Goal: Answer question/provide support: Share knowledge or assist other users

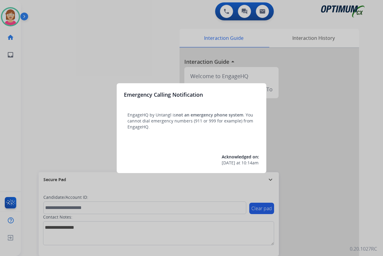
click at [80, 110] on div at bounding box center [191, 128] width 383 height 256
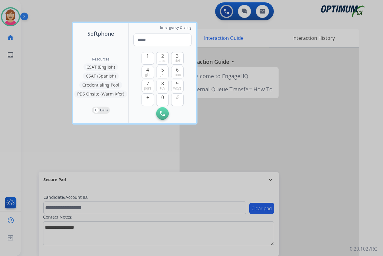
click at [55, 117] on div at bounding box center [191, 128] width 383 height 256
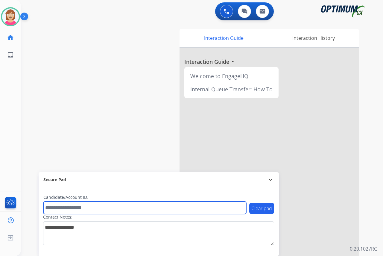
click at [55, 207] on input "text" at bounding box center [144, 207] width 203 height 13
type input "*******"
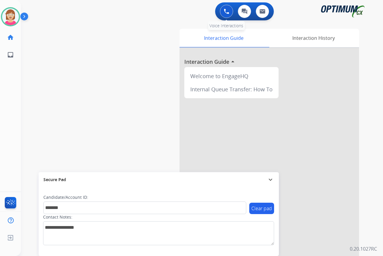
click at [224, 10] on img at bounding box center [226, 11] width 5 height 5
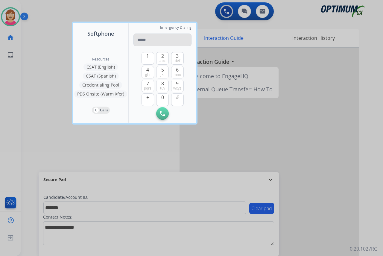
click at [142, 40] on input "tel" at bounding box center [162, 40] width 58 height 13
type input "**********"
click at [164, 111] on img at bounding box center [162, 113] width 5 height 5
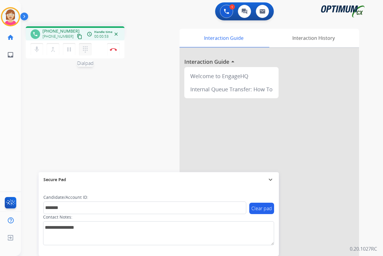
click at [86, 48] on mat-icon "dialpad" at bounding box center [85, 49] width 7 height 7
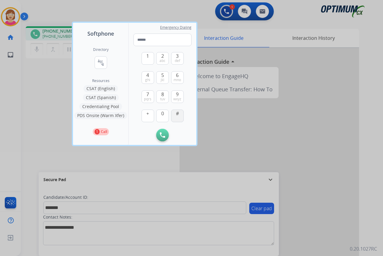
click at [176, 118] on button "#" at bounding box center [177, 116] width 13 height 13
click at [148, 76] on span "4" at bounding box center [147, 75] width 3 height 7
type input "**"
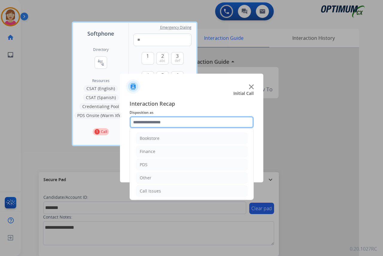
click at [146, 120] on input "text" at bounding box center [192, 122] width 124 height 12
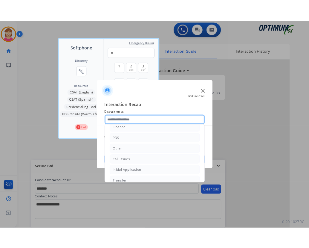
scroll to position [41, 0]
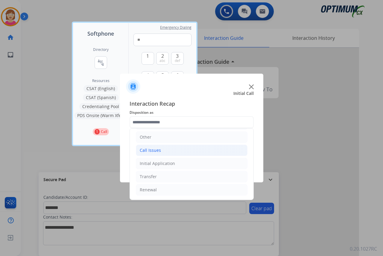
click at [151, 151] on div "Call Issues" at bounding box center [150, 150] width 21 height 6
drag, startPoint x: 151, startPoint y: 151, endPoint x: 161, endPoint y: 164, distance: 16.6
click at [161, 164] on div "Voicemail" at bounding box center [161, 163] width 19 height 6
type input "*********"
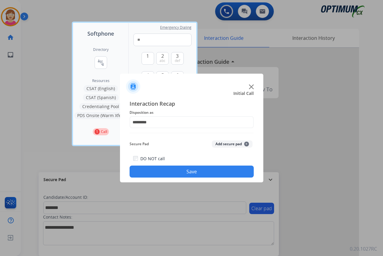
click at [247, 142] on span "+" at bounding box center [246, 144] width 5 height 5
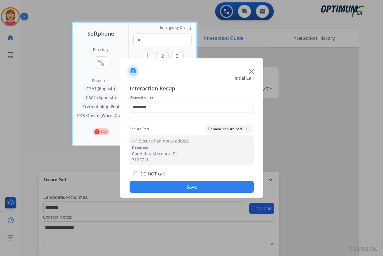
click at [161, 187] on button "Save" at bounding box center [192, 187] width 124 height 12
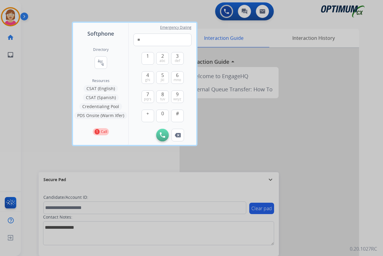
drag, startPoint x: 72, startPoint y: 155, endPoint x: 51, endPoint y: 154, distance: 20.7
click at [68, 155] on div at bounding box center [191, 128] width 383 height 256
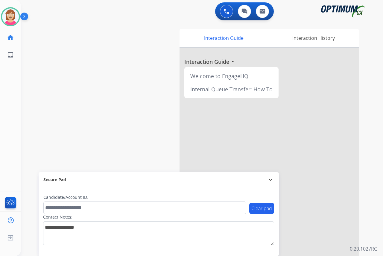
click at [10, 104] on div "[PERSON_NAME] Available Edit Avatar Agent: [PERSON_NAME] Profile: OCX Training …" at bounding box center [10, 128] width 21 height 256
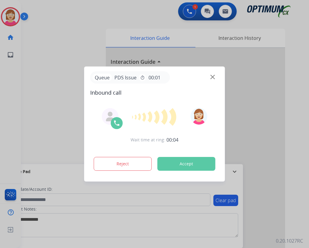
click at [61, 11] on div at bounding box center [154, 124] width 309 height 248
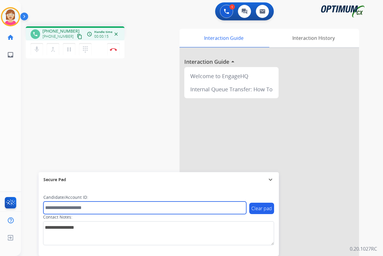
click at [51, 207] on input "text" at bounding box center [144, 207] width 203 height 13
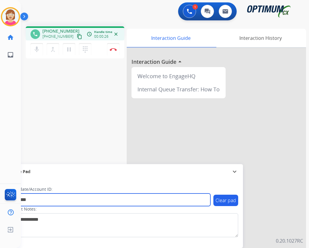
type input "*********"
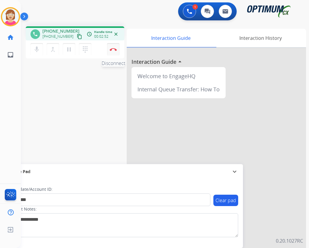
click at [112, 48] on img at bounding box center [113, 49] width 7 height 3
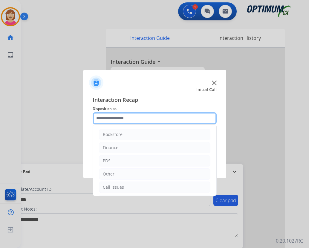
click at [107, 118] on input "text" at bounding box center [155, 118] width 124 height 12
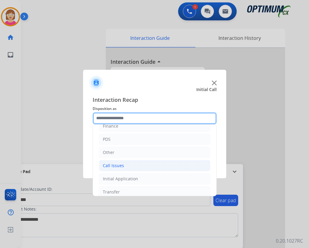
scroll to position [11, 0]
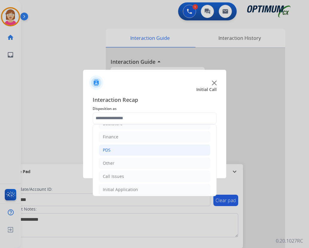
click at [114, 147] on li "PDS" at bounding box center [155, 149] width 112 height 11
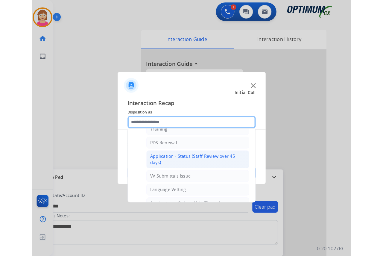
scroll to position [101, 0]
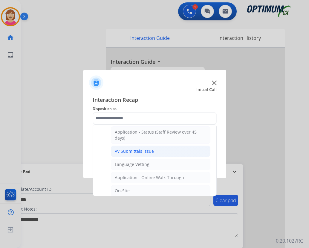
click at [134, 151] on div "VV Submittals Issue" at bounding box center [134, 151] width 39 height 6
type input "**********"
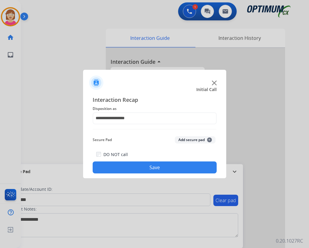
click at [209, 140] on span "+" at bounding box center [209, 139] width 5 height 5
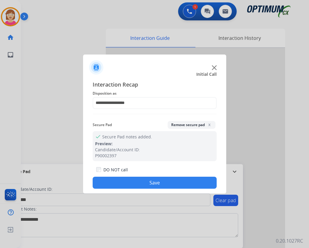
click at [138, 182] on button "Save" at bounding box center [155, 183] width 124 height 12
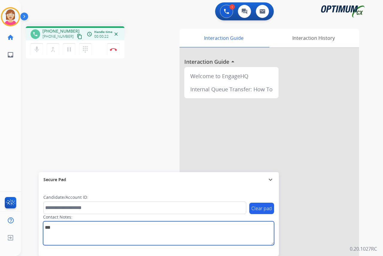
click at [45, 228] on textarea at bounding box center [158, 233] width 231 height 24
type textarea "*******"
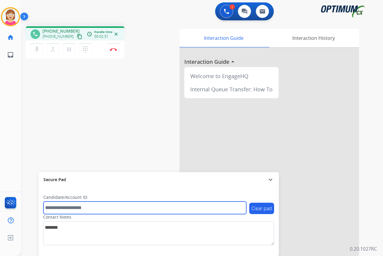
click at [57, 208] on input "text" at bounding box center [144, 207] width 203 height 13
type input "**********"
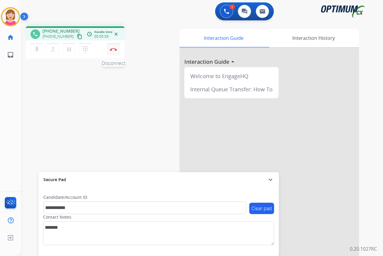
click at [114, 48] on button "Disconnect" at bounding box center [113, 49] width 13 height 13
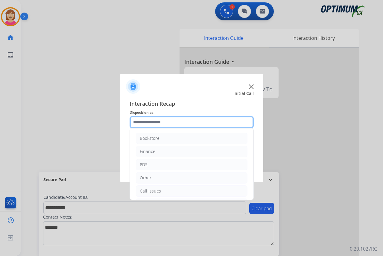
click at [148, 120] on input "text" at bounding box center [192, 122] width 124 height 12
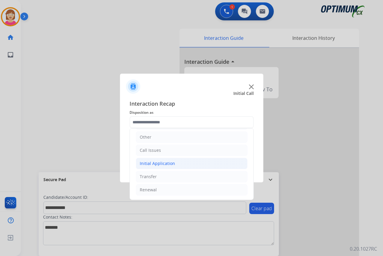
click at [162, 164] on div "Initial Application" at bounding box center [157, 163] width 35 height 6
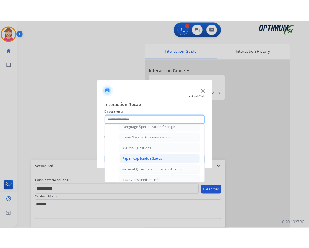
scroll to position [310, 0]
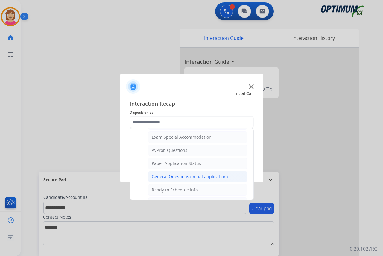
click at [187, 177] on div "General Questions (Initial application)" at bounding box center [190, 177] width 76 height 6
type input "**********"
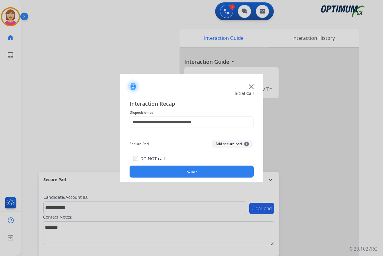
click at [247, 143] on span "+" at bounding box center [246, 144] width 5 height 5
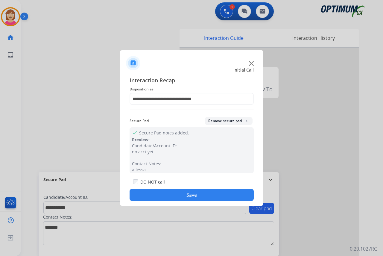
click at [175, 193] on button "Save" at bounding box center [192, 195] width 124 height 12
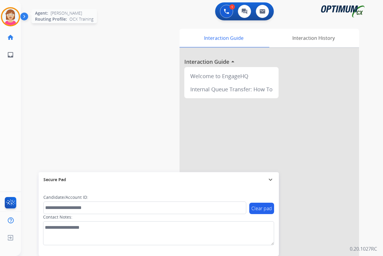
click at [10, 17] on img at bounding box center [10, 16] width 17 height 17
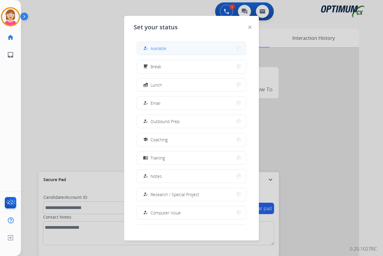
click at [162, 49] on span "Available" at bounding box center [158, 48] width 16 height 6
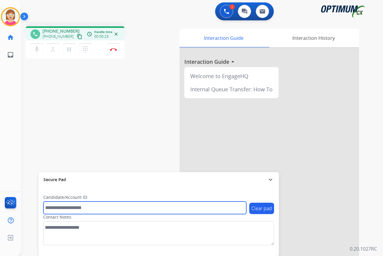
click at [51, 208] on input "text" at bounding box center [144, 207] width 203 height 13
type input "*******"
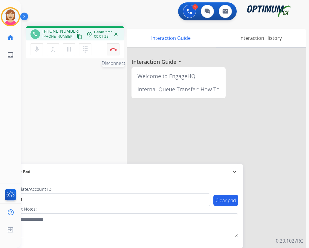
click at [112, 49] on img at bounding box center [113, 49] width 7 height 3
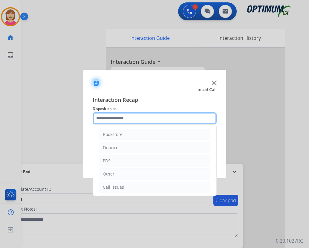
click at [106, 120] on input "text" at bounding box center [155, 118] width 124 height 12
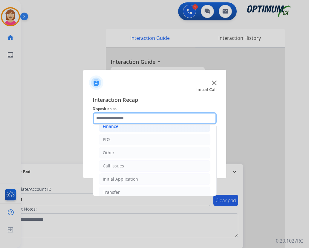
scroll to position [11, 0]
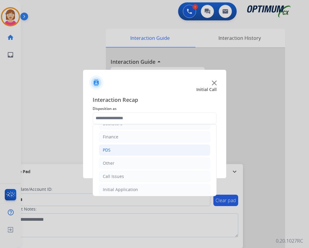
click at [114, 148] on li "PDS" at bounding box center [155, 149] width 112 height 11
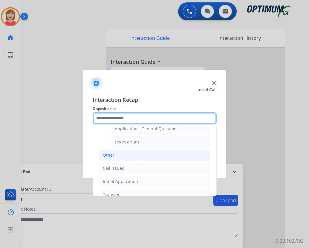
scroll to position [190, 0]
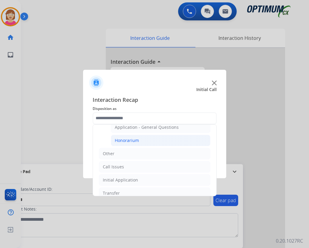
click at [125, 142] on div "Honorarium" at bounding box center [127, 140] width 24 height 6
type input "**********"
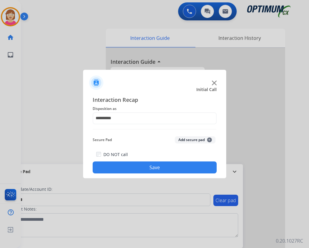
click at [209, 139] on span "+" at bounding box center [209, 139] width 5 height 5
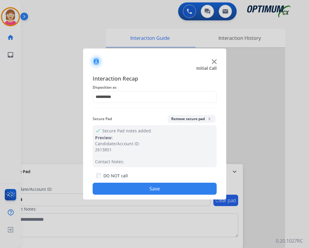
click at [135, 188] on button "Save" at bounding box center [155, 189] width 124 height 12
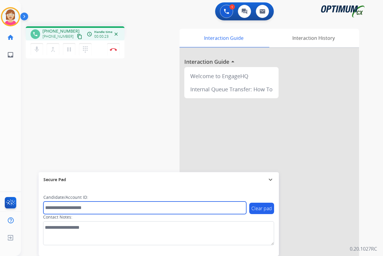
click at [49, 206] on input "text" at bounding box center [144, 207] width 203 height 13
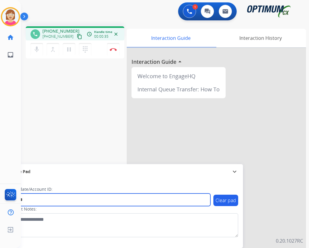
type input "*******"
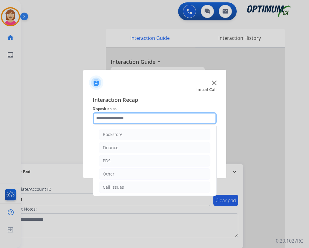
drag, startPoint x: 100, startPoint y: 116, endPoint x: 111, endPoint y: 122, distance: 12.5
click at [102, 117] on input "text" at bounding box center [155, 118] width 124 height 12
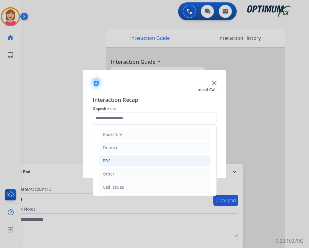
click at [110, 161] on div "PDS" at bounding box center [107, 161] width 8 height 6
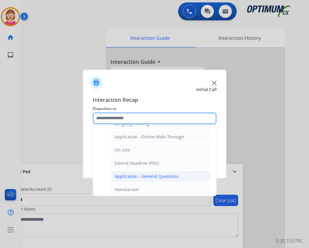
scroll to position [150, 0]
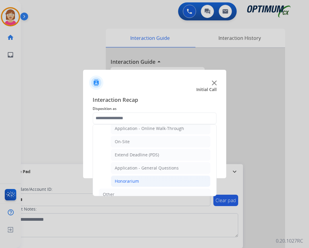
click at [127, 180] on div "Honorarium" at bounding box center [127, 181] width 24 height 6
type input "**********"
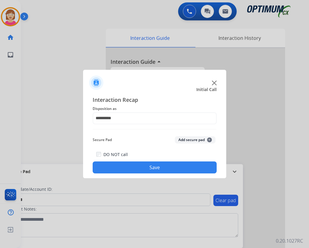
click at [210, 139] on span "+" at bounding box center [209, 139] width 5 height 5
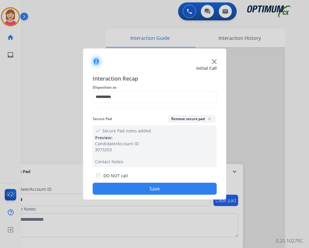
drag, startPoint x: 134, startPoint y: 190, endPoint x: 138, endPoint y: 186, distance: 5.9
click at [134, 189] on button "Save" at bounding box center [155, 189] width 124 height 12
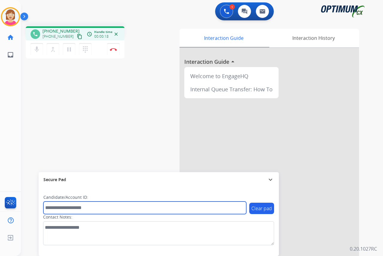
click at [53, 206] on input "text" at bounding box center [144, 207] width 203 height 13
type input "*********"
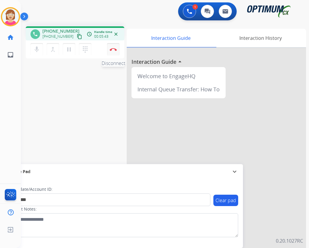
click at [114, 49] on img at bounding box center [113, 49] width 7 height 3
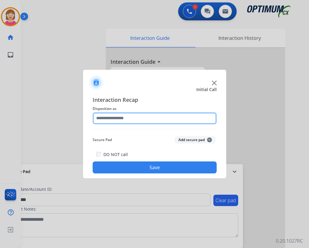
click at [111, 118] on input "text" at bounding box center [155, 118] width 124 height 12
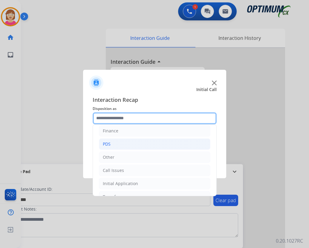
scroll to position [30, 0]
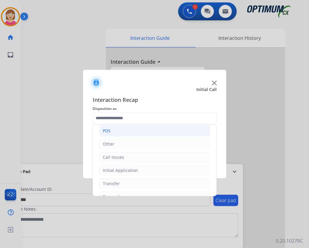
click at [109, 131] on div "PDS" at bounding box center [107, 131] width 8 height 6
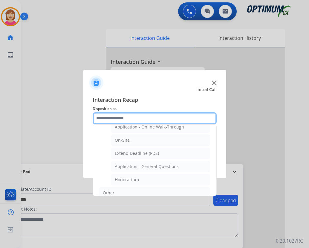
scroll to position [151, 0]
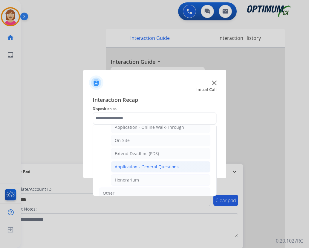
click at [154, 164] on div "Application - General Questions" at bounding box center [147, 167] width 64 height 6
type input "**********"
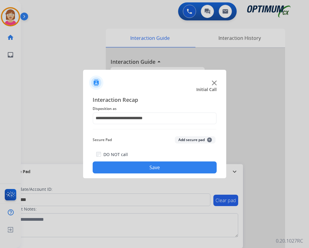
click at [209, 138] on span "+" at bounding box center [209, 139] width 5 height 5
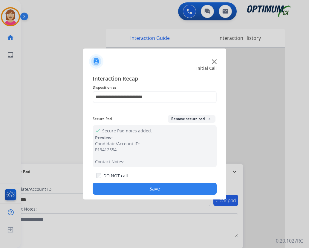
click at [133, 188] on button "Save" at bounding box center [155, 189] width 124 height 12
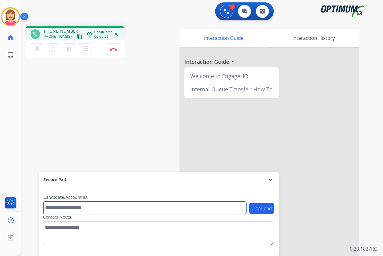
drag, startPoint x: 59, startPoint y: 208, endPoint x: 57, endPoint y: 205, distance: 3.4
click at [59, 207] on input "text" at bounding box center [144, 207] width 203 height 13
drag, startPoint x: 59, startPoint y: 207, endPoint x: 4, endPoint y: 194, distance: 56.5
click at [44, 202] on input "text" at bounding box center [144, 207] width 203 height 13
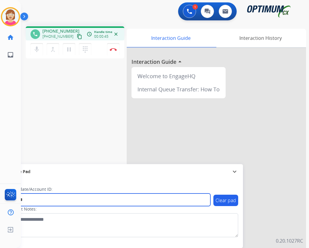
type input "*******"
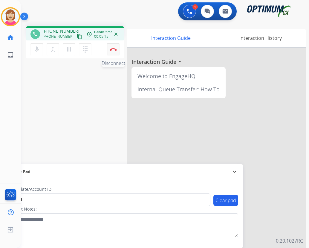
click at [114, 49] on img at bounding box center [113, 49] width 7 height 3
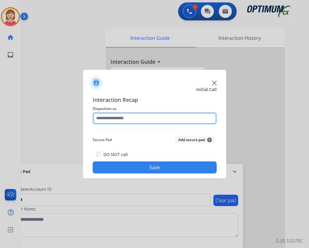
click at [107, 118] on input "text" at bounding box center [155, 118] width 124 height 12
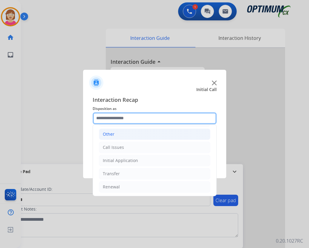
scroll to position [41, 0]
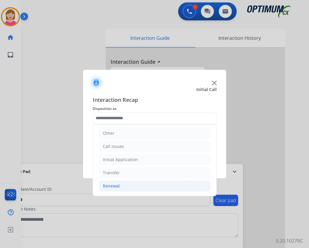
click at [113, 186] on div "Renewal" at bounding box center [111, 186] width 17 height 6
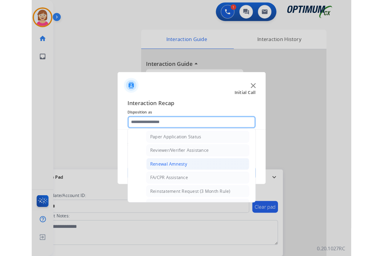
scroll to position [220, 0]
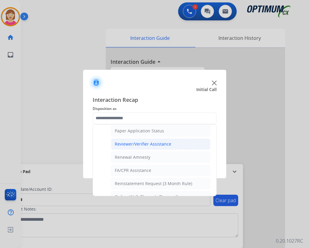
click at [141, 143] on div "Reviewer/Verifier Assistance" at bounding box center [143, 144] width 57 height 6
type input "**********"
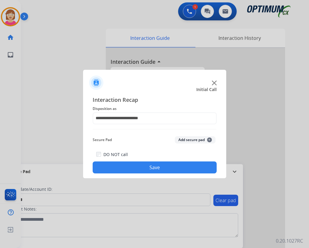
click at [209, 139] on span "+" at bounding box center [209, 139] width 5 height 5
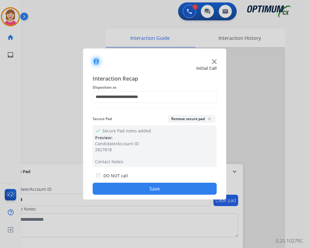
click at [129, 186] on button "Save" at bounding box center [155, 189] width 124 height 12
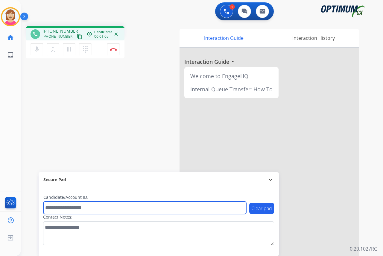
click at [57, 208] on input "text" at bounding box center [144, 207] width 203 height 13
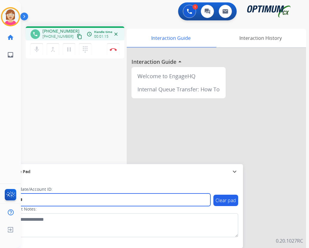
type input "*******"
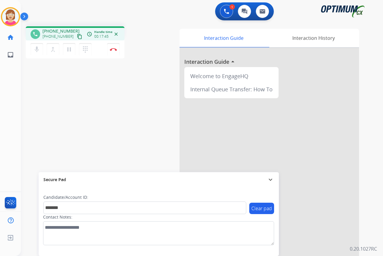
click at [95, 97] on div "phone [PHONE_NUMBER] [PHONE_NUMBER] content_copy access_time Call metrics Queue…" at bounding box center [195, 147] width 348 height 250
click at [114, 48] on img at bounding box center [113, 49] width 7 height 3
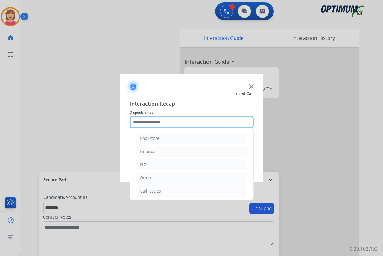
drag, startPoint x: 145, startPoint y: 121, endPoint x: 154, endPoint y: 118, distance: 10.1
click at [147, 121] on input "text" at bounding box center [192, 122] width 124 height 12
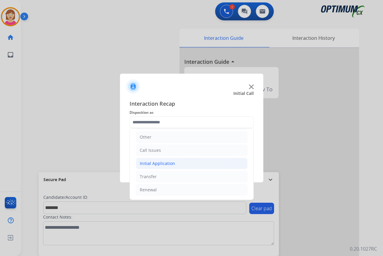
click at [164, 162] on div "Initial Application" at bounding box center [157, 163] width 35 height 6
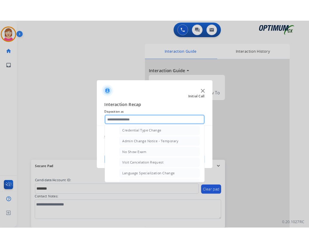
scroll to position [250, 0]
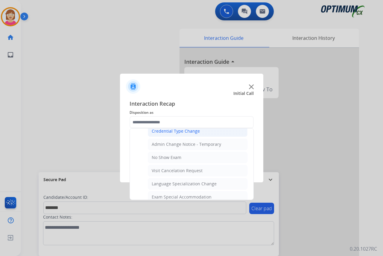
click at [178, 131] on div "Credential Type Change" at bounding box center [176, 131] width 48 height 6
type input "**********"
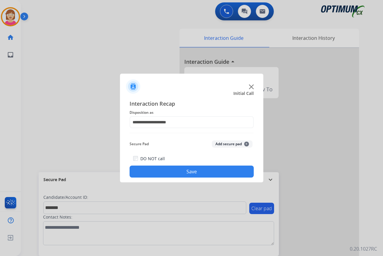
click at [245, 143] on span "+" at bounding box center [246, 144] width 5 height 5
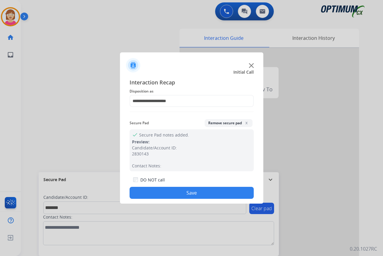
click at [164, 190] on button "Save" at bounding box center [192, 193] width 124 height 12
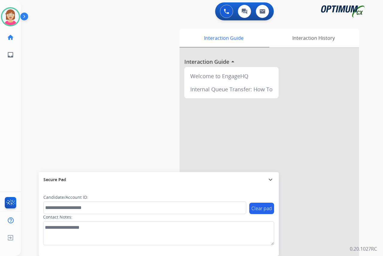
click at [19, 91] on div "[PERSON_NAME] Available Edit Avatar Agent: [PERSON_NAME] Profile: OCX Training …" at bounding box center [10, 128] width 21 height 256
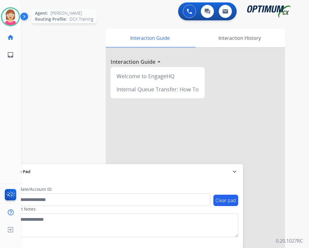
click at [12, 15] on img at bounding box center [10, 16] width 17 height 17
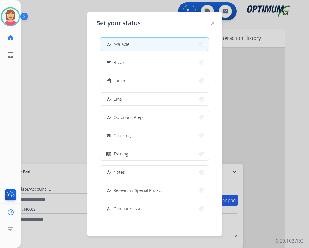
drag, startPoint x: 121, startPoint y: 60, endPoint x: 128, endPoint y: 63, distance: 7.6
click at [124, 62] on span "Break" at bounding box center [119, 62] width 11 height 6
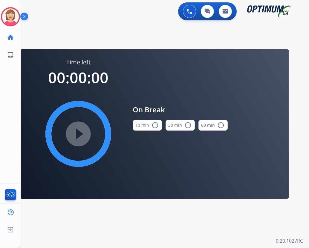
drag, startPoint x: 156, startPoint y: 124, endPoint x: 152, endPoint y: 126, distance: 4.1
click at [156, 124] on mat-icon "radio_button_unchecked" at bounding box center [155, 124] width 7 height 7
click at [78, 136] on mat-icon "play_circle_filled" at bounding box center [78, 133] width 7 height 7
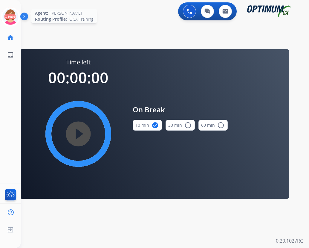
click at [10, 12] on icon at bounding box center [10, 16] width 19 height 19
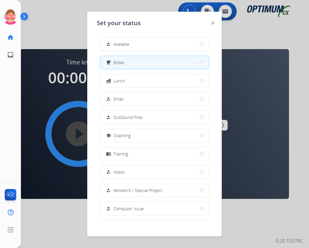
drag, startPoint x: 122, startPoint y: 42, endPoint x: 127, endPoint y: 42, distance: 5.1
click at [127, 42] on span "Available" at bounding box center [122, 44] width 16 height 6
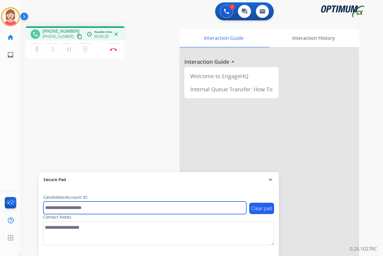
drag, startPoint x: 49, startPoint y: 207, endPoint x: 47, endPoint y: 205, distance: 3.2
click at [49, 207] on input "text" at bounding box center [144, 207] width 203 height 13
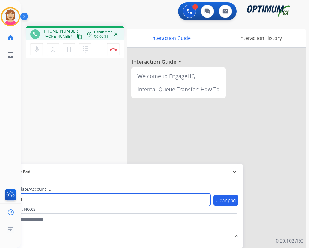
type input "*******"
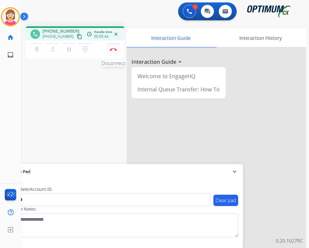
click at [113, 48] on img at bounding box center [113, 49] width 7 height 3
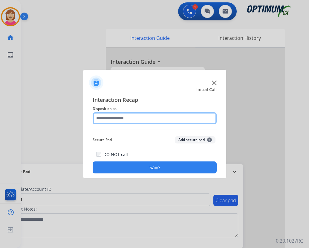
click at [113, 118] on input "text" at bounding box center [155, 118] width 124 height 12
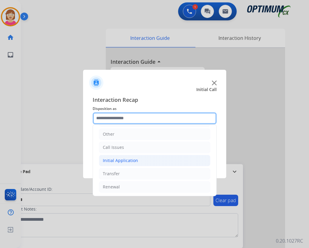
scroll to position [41, 0]
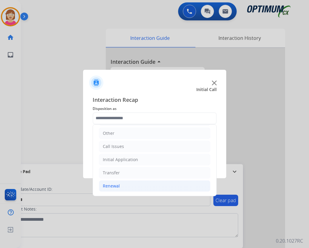
click at [112, 185] on div "Renewal" at bounding box center [111, 186] width 17 height 6
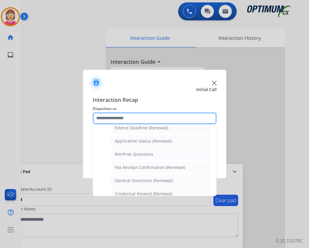
scroll to position [130, 0]
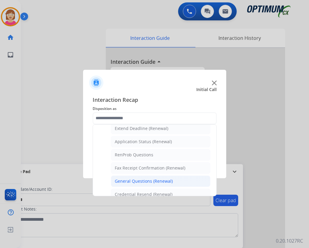
click at [143, 180] on div "General Questions (Renewal)" at bounding box center [144, 181] width 58 height 6
type input "**********"
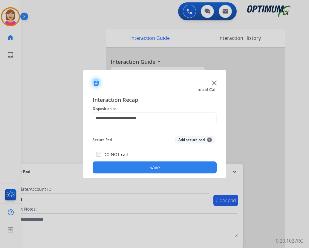
click at [210, 139] on span "+" at bounding box center [209, 139] width 5 height 5
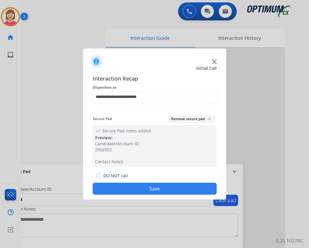
click at [134, 189] on button "Save" at bounding box center [155, 189] width 124 height 12
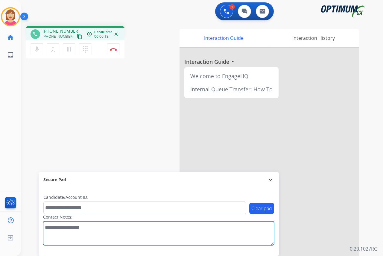
click at [54, 228] on textarea at bounding box center [158, 233] width 231 height 24
type textarea "*****"
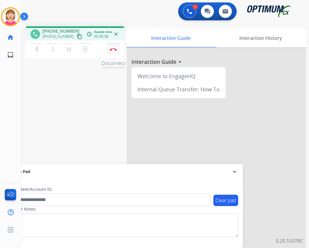
click at [114, 47] on button "Disconnect" at bounding box center [113, 49] width 13 height 13
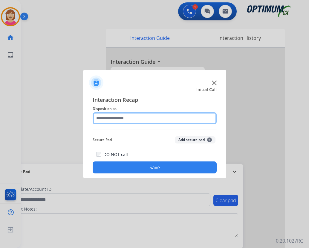
click at [110, 118] on input "text" at bounding box center [155, 118] width 124 height 12
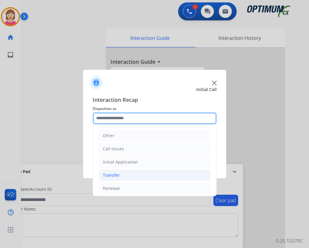
scroll to position [41, 0]
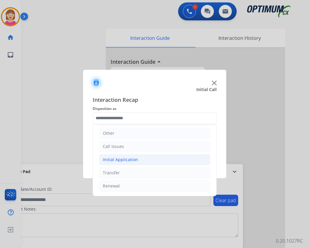
click at [118, 159] on div "Initial Application" at bounding box center [120, 159] width 35 height 6
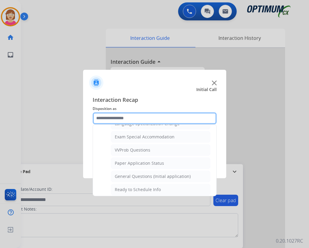
scroll to position [310, 0]
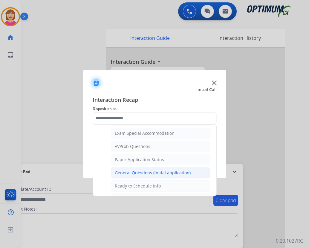
click at [139, 173] on div "General Questions (Initial application)" at bounding box center [153, 173] width 76 height 6
type input "**********"
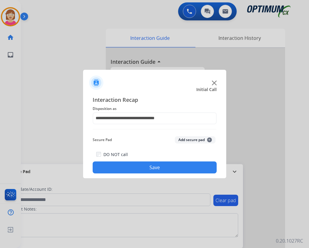
click at [210, 140] on span "+" at bounding box center [209, 139] width 5 height 5
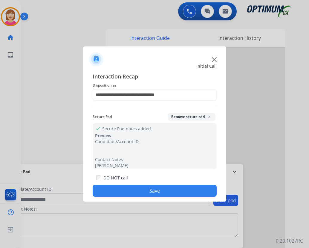
click at [143, 193] on button "Save" at bounding box center [155, 191] width 124 height 12
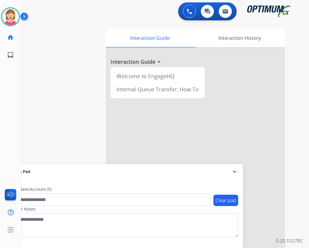
click at [30, 7] on div "0 Voice Interactions 0 Chat Interactions 0 Email Interactions" at bounding box center [161, 11] width 267 height 19
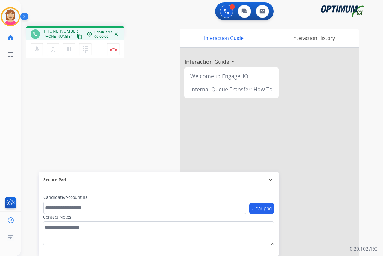
click at [15, 117] on div "[PERSON_NAME] Edit Avatar Agent: [PERSON_NAME] Profile: OCX Training home Home …" at bounding box center [10, 128] width 21 height 256
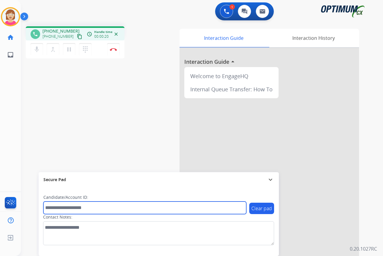
click at [61, 208] on input "text" at bounding box center [144, 207] width 203 height 13
click at [49, 206] on input "text" at bounding box center [144, 207] width 203 height 13
drag, startPoint x: 49, startPoint y: 206, endPoint x: 130, endPoint y: 206, distance: 80.8
click at [130, 206] on input "text" at bounding box center [144, 207] width 203 height 13
drag, startPoint x: 130, startPoint y: 206, endPoint x: 85, endPoint y: 202, distance: 44.8
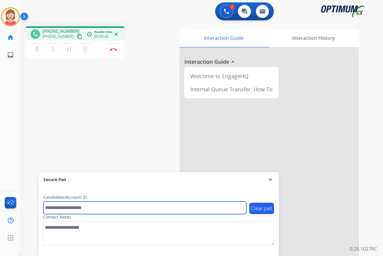
click at [88, 205] on input "text" at bounding box center [144, 207] width 203 height 13
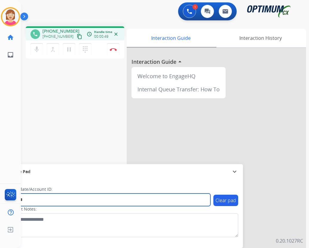
type input "*******"
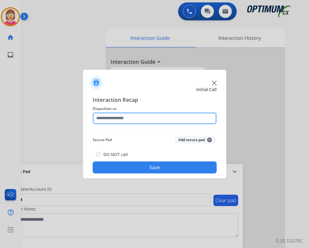
click at [102, 120] on input "text" at bounding box center [155, 118] width 124 height 12
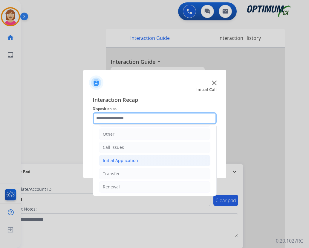
scroll to position [41, 0]
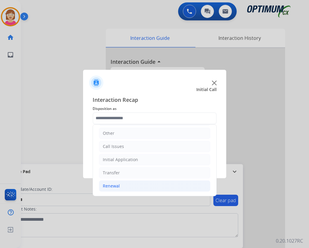
click at [118, 186] on div "Renewal" at bounding box center [111, 186] width 17 height 6
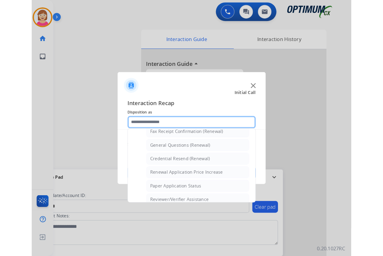
scroll to position [160, 0]
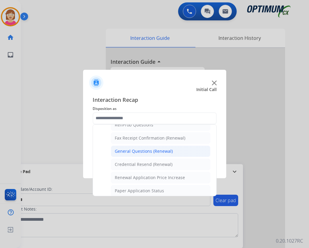
click at [136, 152] on div "General Questions (Renewal)" at bounding box center [144, 151] width 58 height 6
type input "**********"
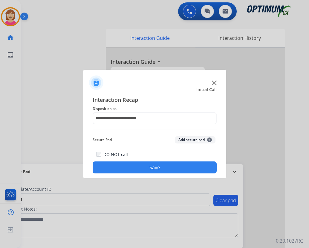
click at [209, 139] on span "+" at bounding box center [209, 139] width 5 height 5
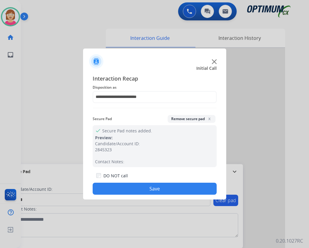
click at [129, 190] on button "Save" at bounding box center [155, 189] width 124 height 12
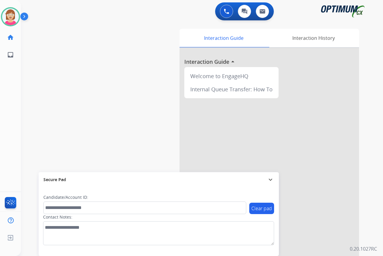
click at [13, 82] on div "[PERSON_NAME] Available Edit Avatar Agent: [PERSON_NAME] Profile: OCX Training …" at bounding box center [10, 128] width 21 height 256
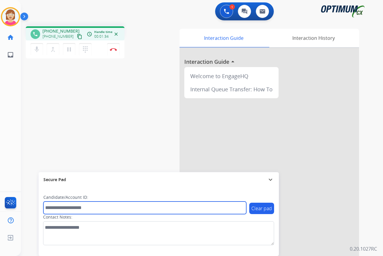
click at [66, 206] on input "text" at bounding box center [144, 207] width 203 height 13
type input "*******"
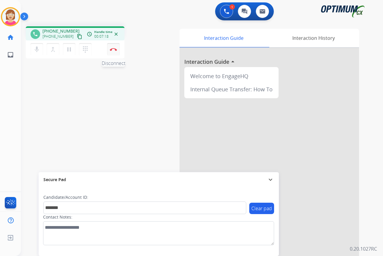
click at [115, 49] on img at bounding box center [113, 49] width 7 height 3
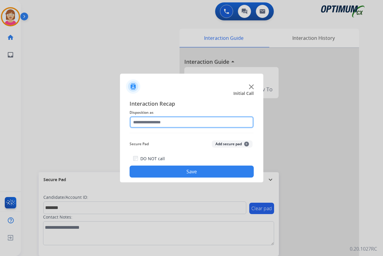
click at [143, 121] on input "text" at bounding box center [192, 122] width 124 height 12
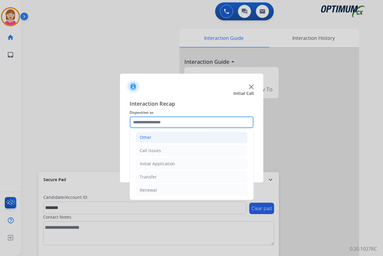
scroll to position [41, 0]
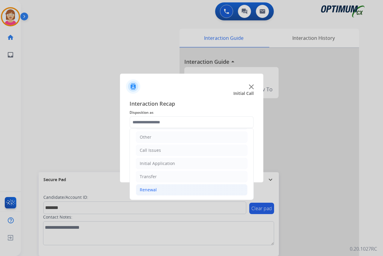
click at [150, 190] on div "Renewal" at bounding box center [148, 190] width 17 height 6
drag, startPoint x: 150, startPoint y: 190, endPoint x: 143, endPoint y: 192, distance: 7.1
click at [143, 192] on div "Renewal" at bounding box center [148, 190] width 17 height 6
click at [149, 188] on div "Renewal" at bounding box center [148, 190] width 17 height 6
click at [156, 190] on div "Renewal" at bounding box center [148, 190] width 17 height 6
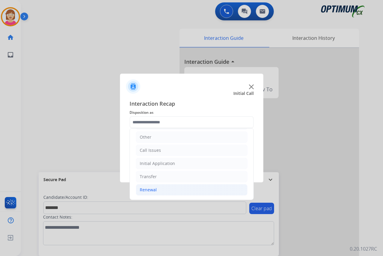
drag, startPoint x: 156, startPoint y: 190, endPoint x: 143, endPoint y: 188, distance: 12.3
click at [143, 188] on div "Renewal" at bounding box center [148, 190] width 17 height 6
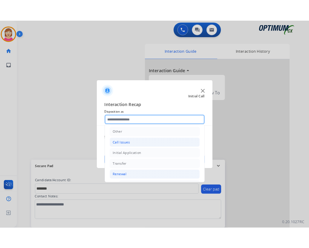
scroll to position [101, 0]
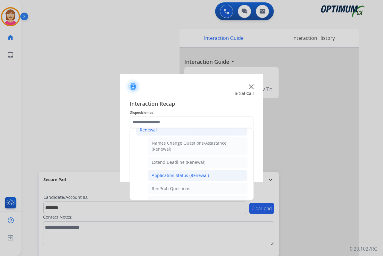
click at [171, 175] on div "Application Status (Renewal)" at bounding box center [180, 175] width 57 height 6
type input "**********"
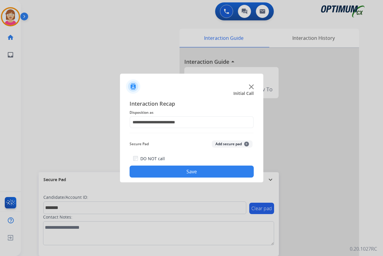
click at [165, 170] on button "Save" at bounding box center [192, 171] width 124 height 12
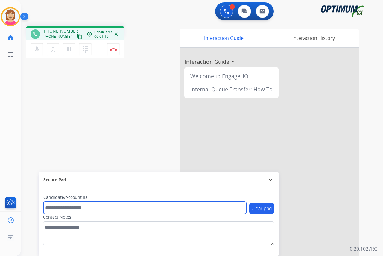
click at [51, 207] on input "text" at bounding box center [144, 207] width 203 height 13
type input "*******"
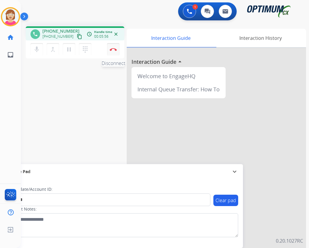
click at [113, 48] on img at bounding box center [113, 49] width 7 height 3
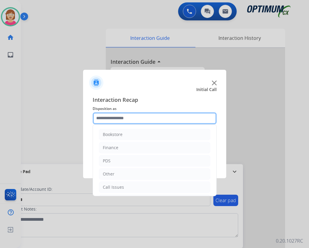
drag, startPoint x: 110, startPoint y: 117, endPoint x: 116, endPoint y: 121, distance: 7.2
click at [110, 118] on input "text" at bounding box center [155, 118] width 124 height 12
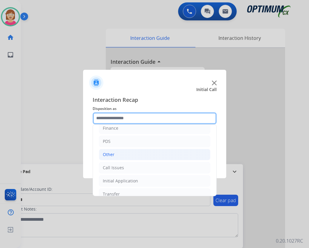
scroll to position [30, 0]
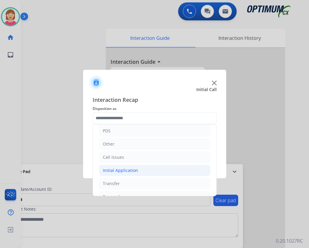
click at [123, 169] on div "Initial Application" at bounding box center [120, 170] width 35 height 6
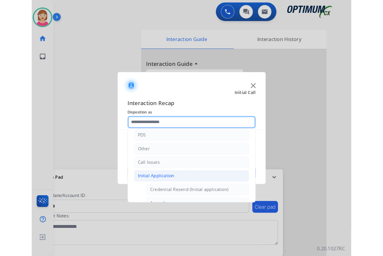
scroll to position [60, 0]
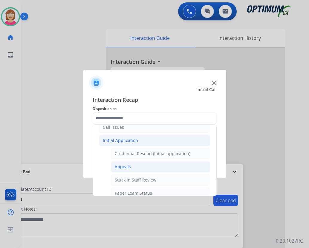
click at [131, 166] on li "Appeals" at bounding box center [161, 166] width 100 height 11
type input "*******"
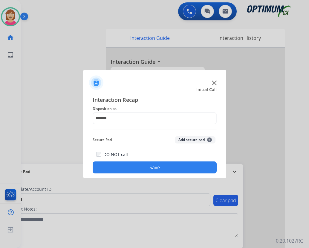
click at [209, 139] on span "+" at bounding box center [209, 139] width 5 height 5
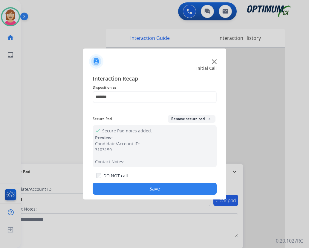
click at [126, 187] on button "Save" at bounding box center [155, 189] width 124 height 12
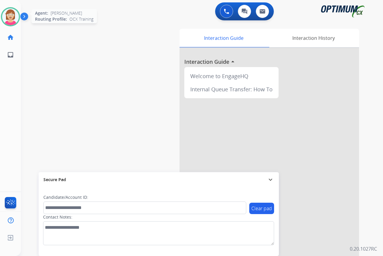
click at [13, 14] on img at bounding box center [10, 16] width 17 height 17
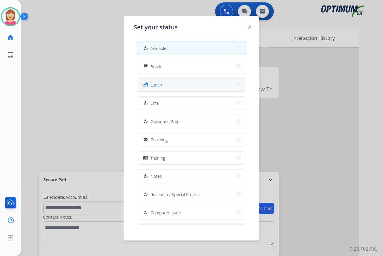
drag, startPoint x: 13, startPoint y: 14, endPoint x: 171, endPoint y: 89, distance: 175.1
click at [171, 89] on button "fastfood Lunch" at bounding box center [191, 84] width 109 height 13
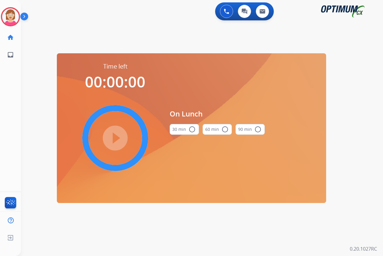
click at [192, 129] on mat-icon "radio_button_unchecked" at bounding box center [191, 129] width 7 height 7
click at [112, 136] on mat-icon "play_circle_filled" at bounding box center [115, 137] width 7 height 7
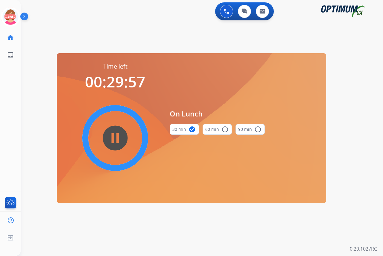
drag, startPoint x: 112, startPoint y: 136, endPoint x: 372, endPoint y: 71, distance: 268.1
click at [372, 71] on div "0 Voice Interactions 0 Chat Interactions 0 Email Interactions swap_horiz Break …" at bounding box center [202, 128] width 362 height 256
click at [12, 12] on icon at bounding box center [10, 16] width 19 height 19
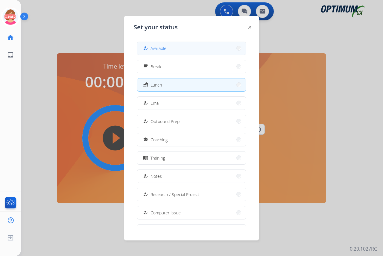
click at [154, 46] on span "Available" at bounding box center [158, 48] width 16 height 6
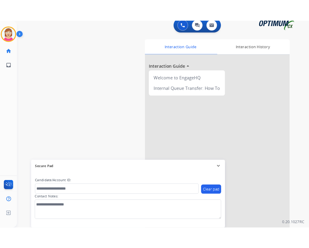
scroll to position [15, 0]
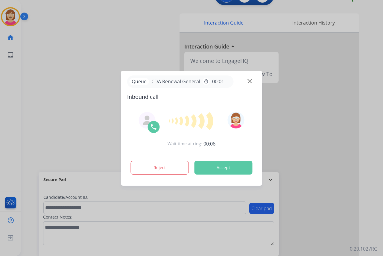
click at [19, 110] on div at bounding box center [191, 128] width 383 height 256
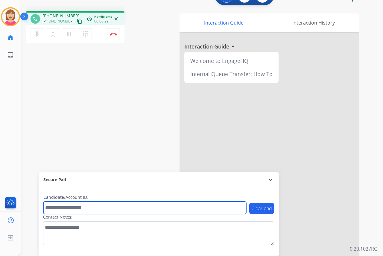
drag, startPoint x: 63, startPoint y: 207, endPoint x: 45, endPoint y: 206, distance: 18.0
click at [45, 206] on input "text" at bounding box center [144, 207] width 203 height 13
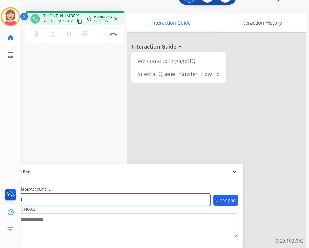
type input "*******"
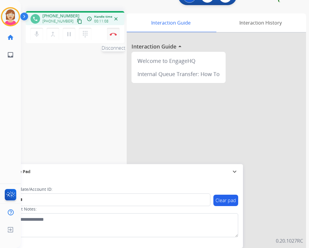
click at [112, 31] on button "Disconnect" at bounding box center [113, 34] width 13 height 13
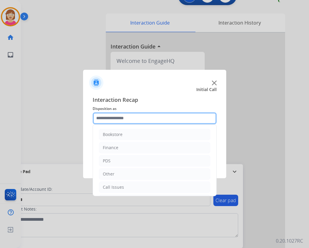
click at [110, 119] on input "text" at bounding box center [155, 118] width 124 height 12
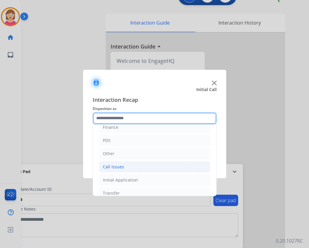
scroll to position [41, 0]
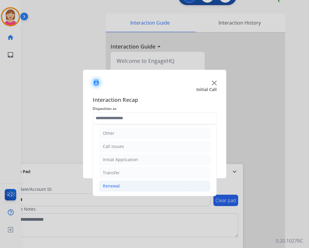
click at [113, 186] on div "Renewal" at bounding box center [111, 186] width 17 height 6
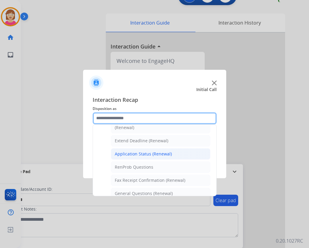
scroll to position [130, 0]
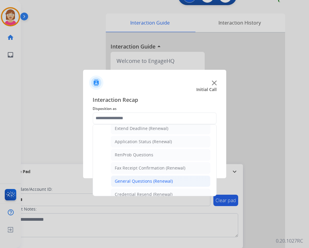
click at [136, 180] on div "General Questions (Renewal)" at bounding box center [144, 181] width 58 height 6
type input "**********"
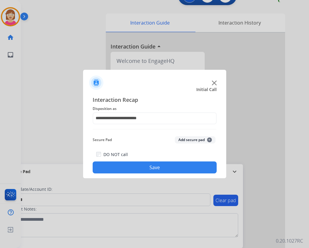
click at [210, 139] on span "+" at bounding box center [209, 139] width 5 height 5
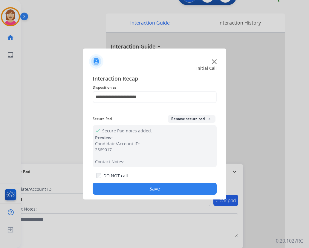
click at [127, 192] on button "Save" at bounding box center [155, 189] width 124 height 12
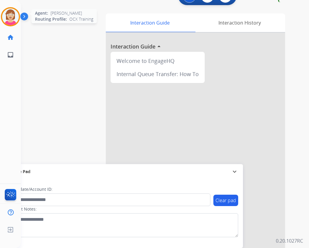
click at [9, 15] on img at bounding box center [10, 16] width 17 height 17
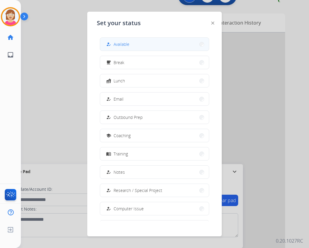
click at [122, 44] on span "Available" at bounding box center [122, 44] width 16 height 6
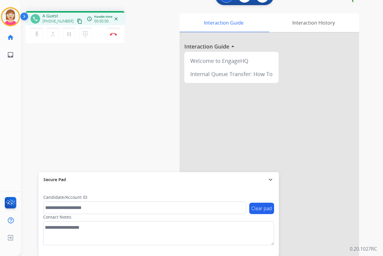
click at [14, 74] on div "[PERSON_NAME] Edit Avatar Agent: [PERSON_NAME] Profile: OCX Training home Home …" at bounding box center [10, 128] width 21 height 256
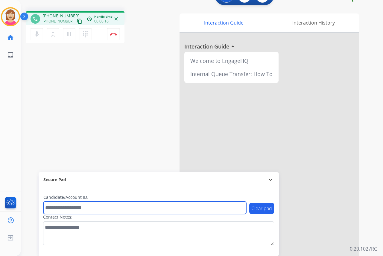
click at [50, 209] on input "text" at bounding box center [144, 207] width 203 height 13
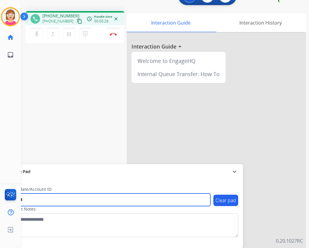
type input "*******"
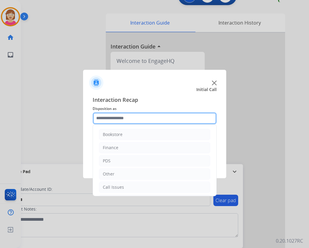
click at [108, 117] on input "text" at bounding box center [155, 118] width 124 height 12
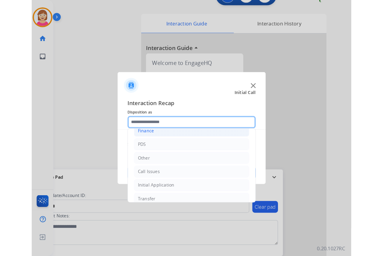
scroll to position [41, 0]
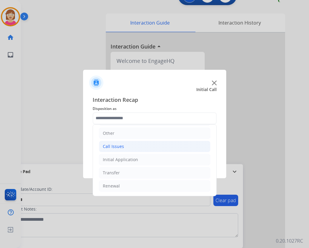
click at [118, 147] on div "Call Issues" at bounding box center [113, 146] width 21 height 6
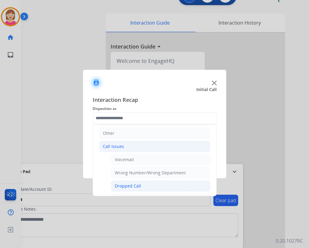
click at [125, 184] on div "Dropped Call" at bounding box center [128, 186] width 26 height 6
type input "**********"
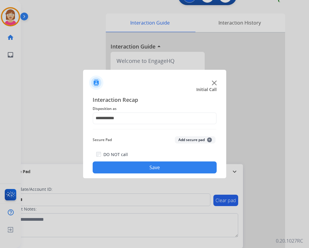
drag, startPoint x: 125, startPoint y: 184, endPoint x: 109, endPoint y: 79, distance: 106.6
click at [109, 79] on div at bounding box center [154, 80] width 143 height 21
click at [210, 139] on span "+" at bounding box center [209, 139] width 5 height 5
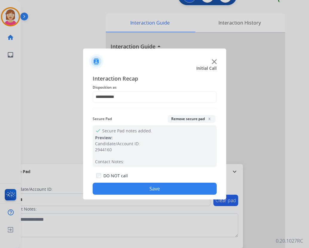
click at [126, 186] on button "Save" at bounding box center [155, 189] width 124 height 12
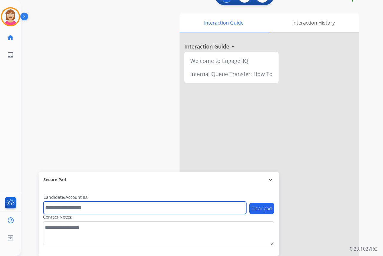
click at [54, 207] on input "text" at bounding box center [144, 207] width 203 height 13
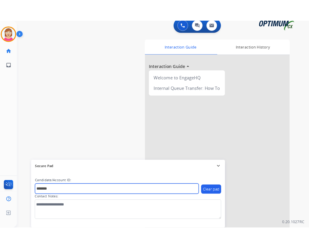
scroll to position [0, 0]
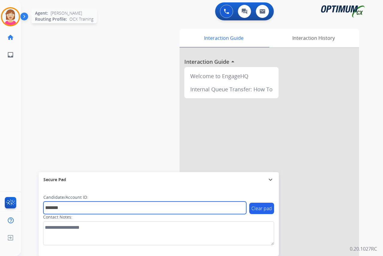
type input "*******"
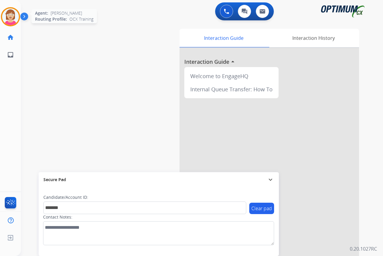
click at [15, 19] on img at bounding box center [10, 16] width 17 height 17
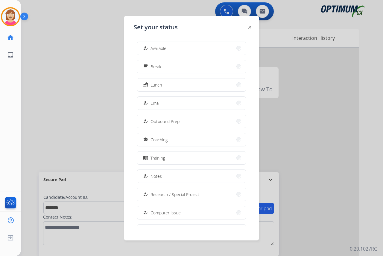
click at [169, 40] on div "how_to_reg Available free_breakfast Break fastfood Lunch how_to_reg Email how_t…" at bounding box center [191, 131] width 115 height 188
drag, startPoint x: 168, startPoint y: 47, endPoint x: 176, endPoint y: 44, distance: 8.1
click at [168, 47] on button "how_to_reg Available" at bounding box center [191, 48] width 109 height 13
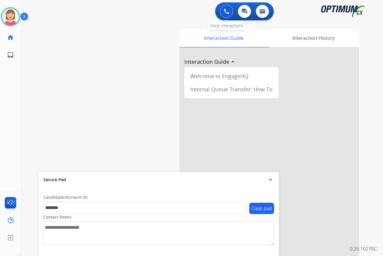
click at [226, 12] on img at bounding box center [226, 11] width 5 height 5
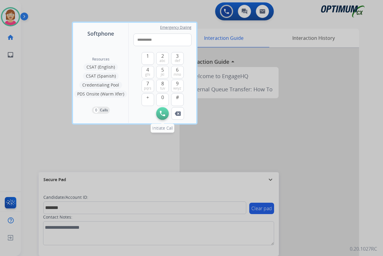
type input "**********"
click at [161, 115] on img at bounding box center [162, 113] width 5 height 5
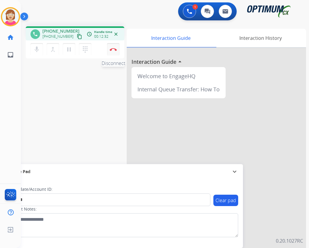
click at [113, 50] on img at bounding box center [113, 49] width 7 height 3
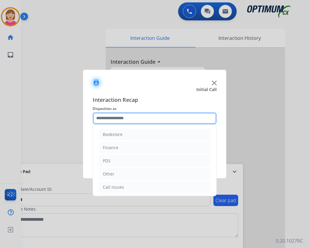
drag, startPoint x: 109, startPoint y: 118, endPoint x: 114, endPoint y: 128, distance: 11.9
click at [109, 118] on input "text" at bounding box center [155, 118] width 124 height 12
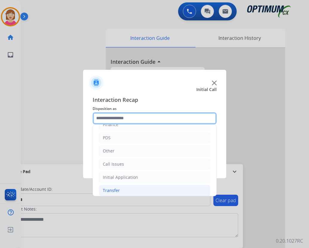
scroll to position [41, 0]
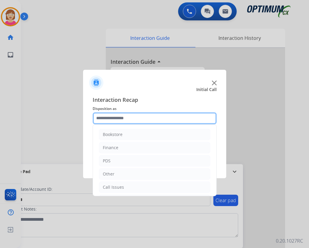
drag, startPoint x: 121, startPoint y: 160, endPoint x: 110, endPoint y: 118, distance: 43.6
click at [110, 118] on input "text" at bounding box center [155, 118] width 124 height 12
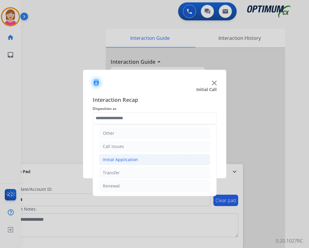
drag, startPoint x: 128, startPoint y: 158, endPoint x: 131, endPoint y: 156, distance: 4.5
click at [129, 158] on div "Initial Application" at bounding box center [120, 159] width 35 height 6
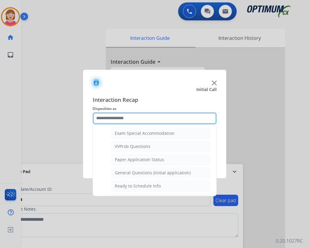
scroll to position [340, 0]
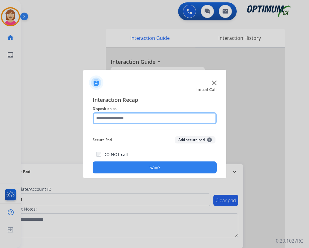
click at [115, 116] on input "text" at bounding box center [155, 118] width 124 height 12
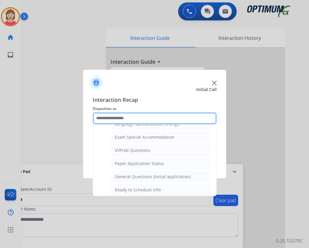
scroll to position [329, 0]
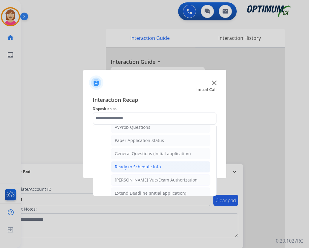
click at [134, 168] on div "Ready to Schedule Info" at bounding box center [138, 167] width 46 height 6
type input "**********"
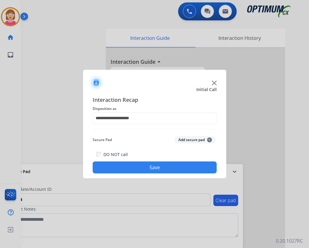
click at [209, 139] on span "+" at bounding box center [209, 139] width 5 height 5
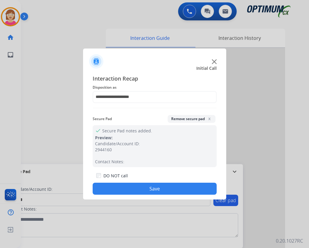
click at [115, 184] on button "Save" at bounding box center [155, 189] width 124 height 12
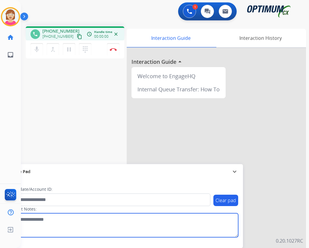
click at [102, 213] on textarea at bounding box center [122, 225] width 231 height 24
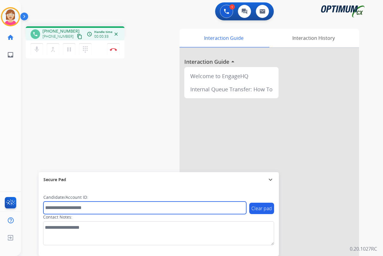
click at [59, 209] on input "text" at bounding box center [144, 207] width 203 height 13
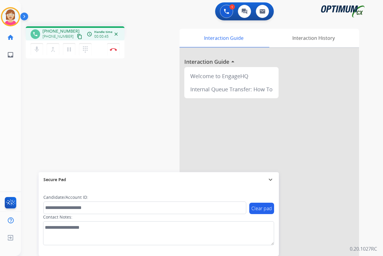
drag, startPoint x: 59, startPoint y: 209, endPoint x: 42, endPoint y: 105, distance: 104.8
click at [42, 105] on div "phone [PHONE_NUMBER] [PHONE_NUMBER] content_copy access_time Call metrics Queue…" at bounding box center [195, 147] width 348 height 250
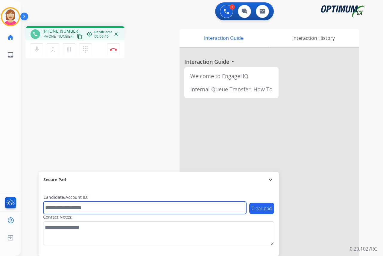
drag, startPoint x: 42, startPoint y: 105, endPoint x: 158, endPoint y: 207, distance: 154.1
drag, startPoint x: 158, startPoint y: 207, endPoint x: 53, endPoint y: 201, distance: 105.2
click at [51, 206] on input "text" at bounding box center [144, 207] width 203 height 13
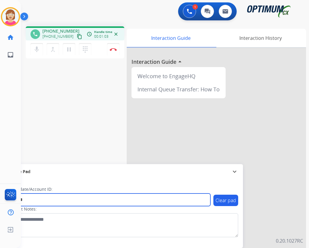
type input "*******"
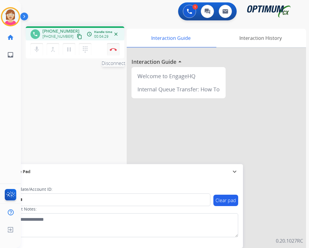
click at [113, 50] on img at bounding box center [113, 49] width 7 height 3
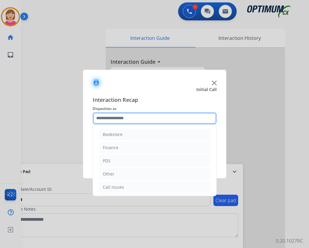
drag, startPoint x: 111, startPoint y: 117, endPoint x: 139, endPoint y: 142, distance: 37.9
click at [111, 117] on input "text" at bounding box center [155, 118] width 124 height 12
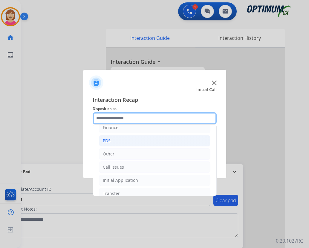
scroll to position [41, 0]
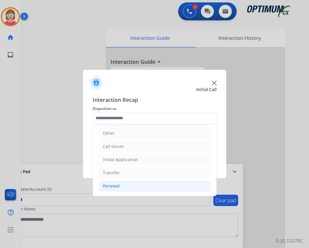
click at [112, 186] on div "Renewal" at bounding box center [111, 186] width 17 height 6
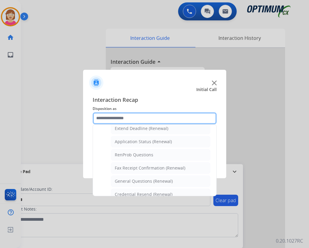
scroll to position [160, 0]
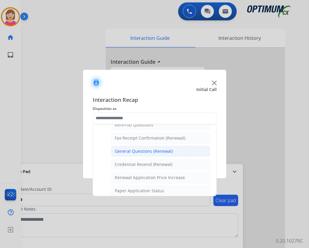
click at [136, 152] on div "General Questions (Renewal)" at bounding box center [144, 151] width 58 height 6
type input "**********"
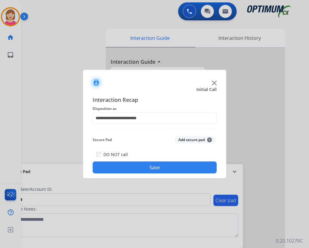
click at [211, 139] on span "+" at bounding box center [209, 139] width 5 height 5
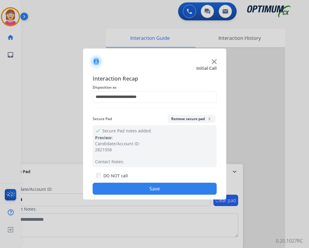
click at [133, 186] on button "Save" at bounding box center [155, 189] width 124 height 12
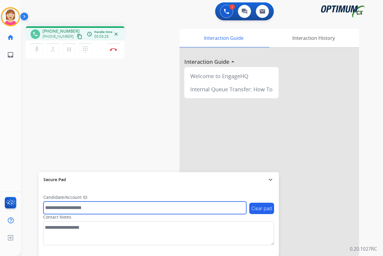
drag, startPoint x: 57, startPoint y: 206, endPoint x: 48, endPoint y: 206, distance: 9.9
click at [48, 206] on input "text" at bounding box center [144, 207] width 203 height 13
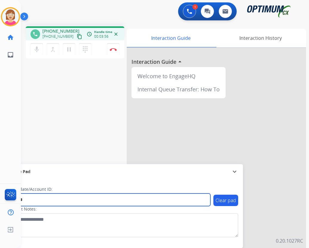
type input "*******"
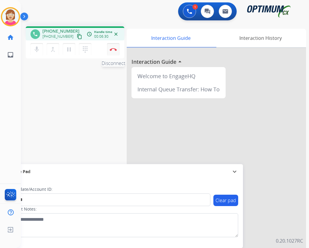
click at [113, 48] on img at bounding box center [113, 49] width 7 height 3
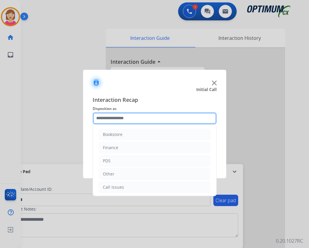
click at [104, 118] on input "text" at bounding box center [155, 118] width 124 height 12
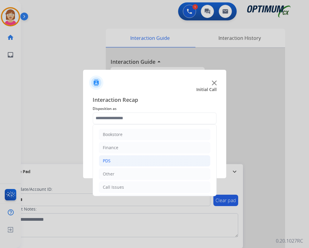
click at [110, 163] on div "PDS" at bounding box center [107, 161] width 8 height 6
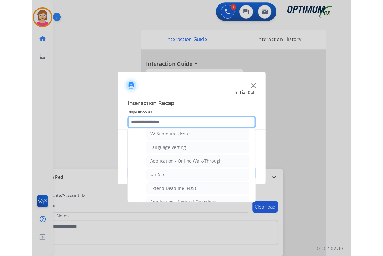
scroll to position [180, 0]
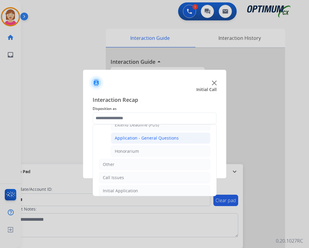
click at [142, 137] on div "Application - General Questions" at bounding box center [147, 138] width 64 height 6
type input "**********"
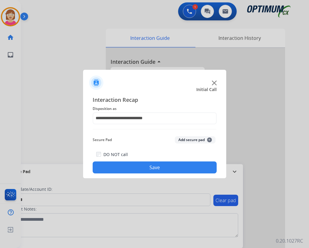
click at [209, 139] on span "+" at bounding box center [209, 139] width 5 height 5
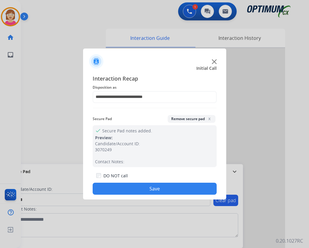
click at [128, 189] on button "Save" at bounding box center [155, 189] width 124 height 12
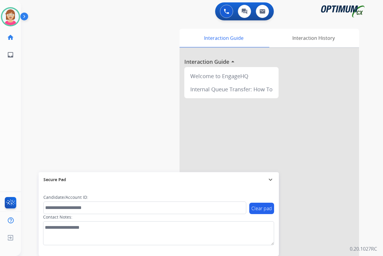
click at [141, 76] on div "swap_horiz Break voice bridge close_fullscreen Connect 3-Way Call merge_type Se…" at bounding box center [195, 147] width 348 height 250
drag, startPoint x: 141, startPoint y: 76, endPoint x: 95, endPoint y: 98, distance: 51.7
click at [95, 98] on div "swap_horiz Break voice bridge close_fullscreen Connect 3-Way Call merge_type Se…" at bounding box center [195, 147] width 348 height 250
click at [7, 111] on div "[PERSON_NAME] Available Edit Avatar Agent: [PERSON_NAME] Profile: OCX Training …" at bounding box center [10, 128] width 21 height 256
drag, startPoint x: 7, startPoint y: 111, endPoint x: 136, endPoint y: 95, distance: 129.0
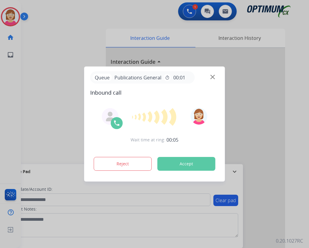
drag, startPoint x: 86, startPoint y: 27, endPoint x: 110, endPoint y: 25, distance: 24.0
click at [87, 25] on div at bounding box center [154, 124] width 309 height 248
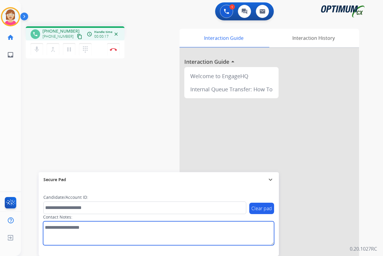
click at [48, 227] on textarea at bounding box center [158, 233] width 231 height 24
type textarea "******"
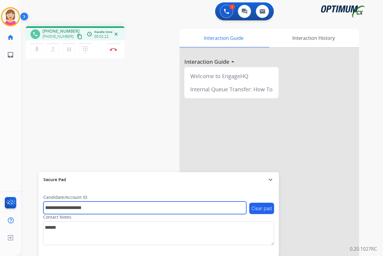
type input "**********"
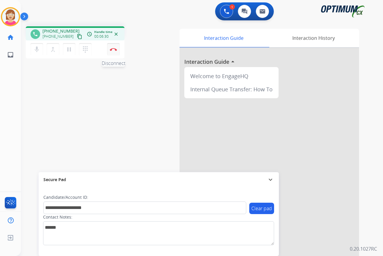
click at [113, 49] on img at bounding box center [113, 49] width 7 height 3
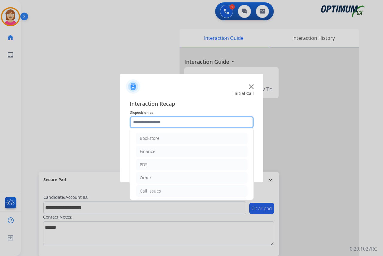
click at [143, 123] on input "text" at bounding box center [192, 122] width 124 height 12
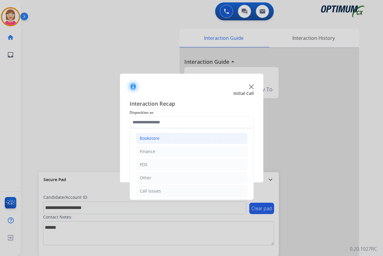
click at [153, 138] on div "Bookstore" at bounding box center [150, 138] width 20 height 6
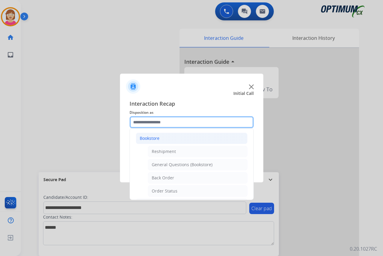
click at [152, 118] on input "text" at bounding box center [192, 122] width 124 height 12
drag, startPoint x: 143, startPoint y: 123, endPoint x: 149, endPoint y: 141, distance: 19.3
click at [143, 122] on input "text" at bounding box center [192, 122] width 124 height 12
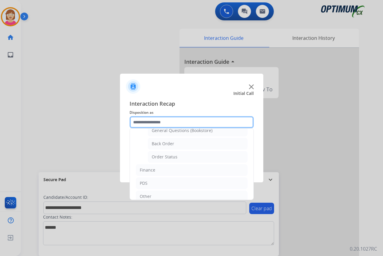
scroll to position [93, 0]
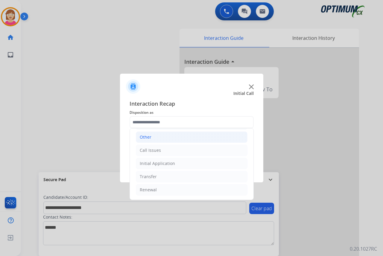
click at [147, 137] on div "Other" at bounding box center [146, 137] width 12 height 6
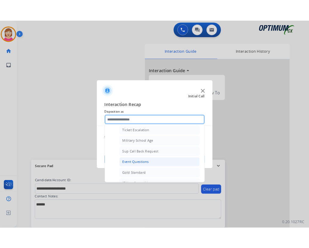
scroll to position [71, 0]
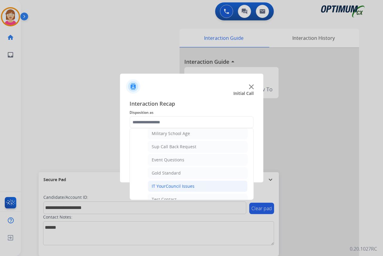
click at [162, 187] on div "IT YourCouncil Issues" at bounding box center [173, 186] width 43 height 6
type input "**********"
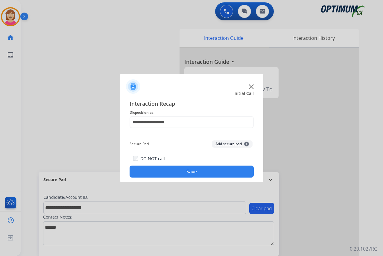
click at [247, 142] on span "+" at bounding box center [246, 144] width 5 height 5
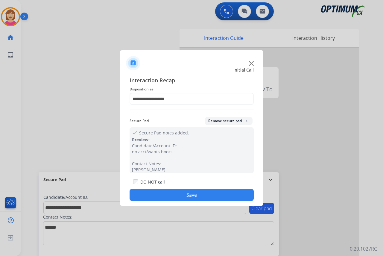
click at [147, 191] on button "Save" at bounding box center [192, 195] width 124 height 12
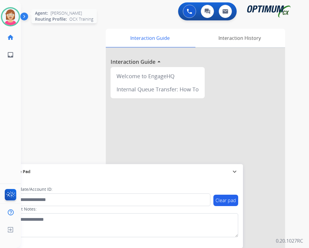
click at [11, 17] on img at bounding box center [10, 16] width 17 height 17
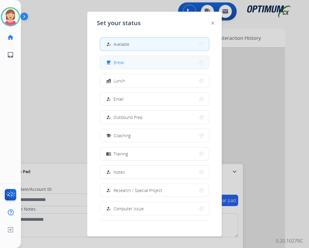
drag, startPoint x: 11, startPoint y: 17, endPoint x: 117, endPoint y: 62, distance: 114.5
click at [117, 62] on span "Break" at bounding box center [119, 62] width 11 height 6
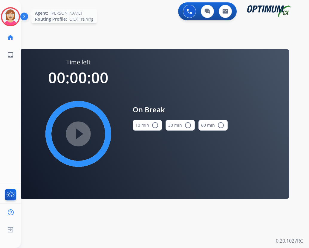
drag, startPoint x: 17, startPoint y: 17, endPoint x: 7, endPoint y: 17, distance: 10.2
click at [7, 17] on img at bounding box center [10, 16] width 17 height 17
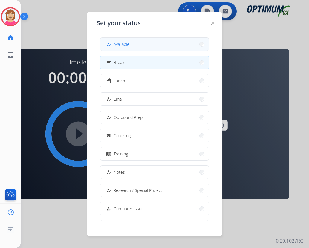
click at [125, 39] on button "how_to_reg Available" at bounding box center [154, 44] width 109 height 13
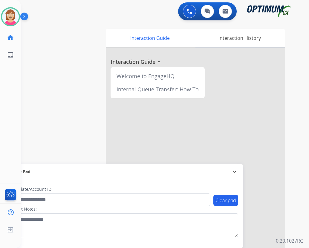
click at [57, 241] on div "Clear pad Candidate/Account ID: Contact Notes:" at bounding box center [123, 213] width 240 height 69
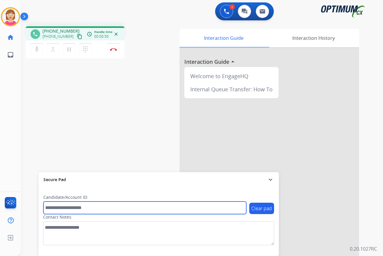
click at [51, 206] on input "text" at bounding box center [144, 207] width 203 height 13
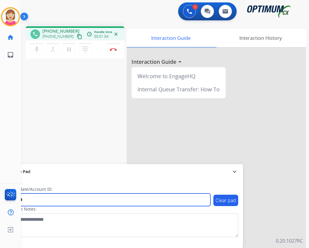
type input "*******"
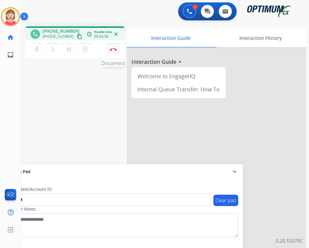
click at [114, 48] on img at bounding box center [113, 49] width 7 height 3
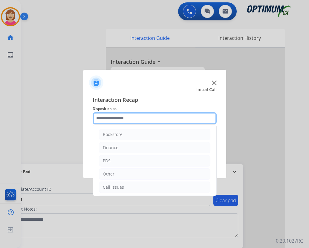
drag, startPoint x: 103, startPoint y: 119, endPoint x: 121, endPoint y: 143, distance: 29.7
click at [104, 119] on input "text" at bounding box center [155, 118] width 124 height 12
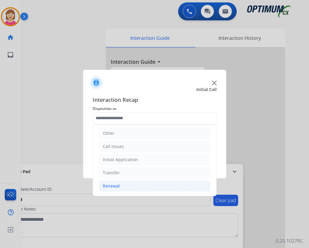
click at [115, 186] on div "Renewal" at bounding box center [111, 186] width 17 height 6
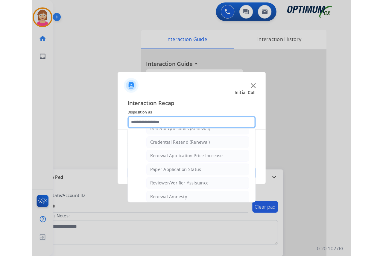
scroll to position [190, 0]
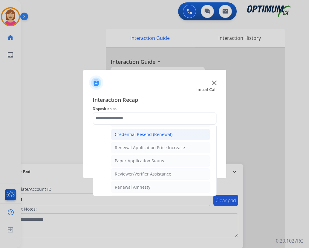
click at [136, 134] on div "Credential Resend (Renewal)" at bounding box center [144, 134] width 58 height 6
type input "**********"
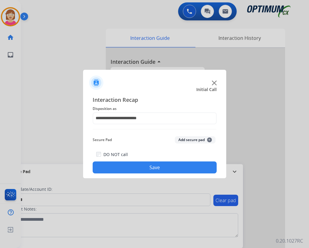
click at [209, 140] on span "+" at bounding box center [209, 139] width 5 height 5
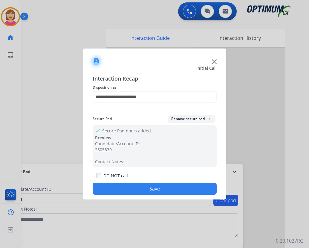
click at [114, 190] on button "Save" at bounding box center [155, 189] width 124 height 12
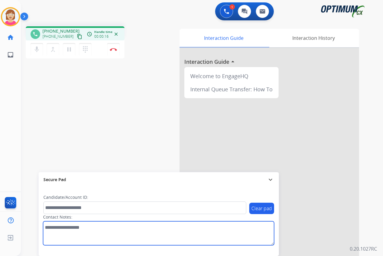
click at [50, 226] on textarea at bounding box center [158, 233] width 231 height 24
type textarea "*********"
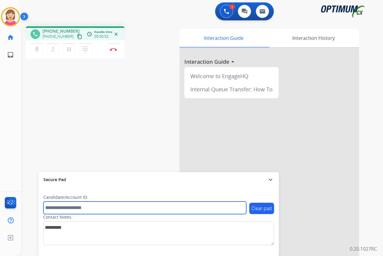
click at [51, 208] on input "text" at bounding box center [144, 207] width 203 height 13
type input "**********"
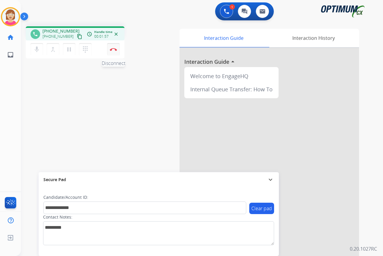
click at [115, 49] on img at bounding box center [113, 49] width 7 height 3
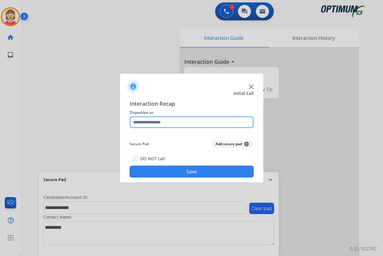
click at [138, 119] on input "text" at bounding box center [192, 122] width 124 height 12
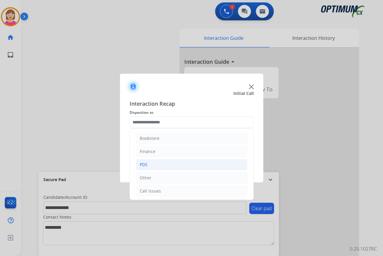
click at [146, 164] on div "PDS" at bounding box center [144, 165] width 8 height 6
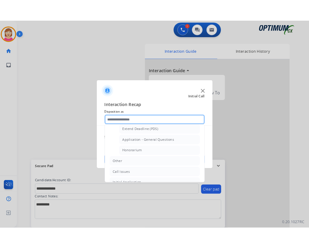
scroll to position [180, 0]
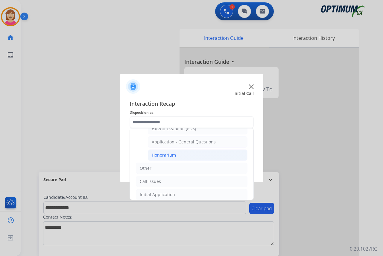
click at [168, 154] on div "Honorarium" at bounding box center [164, 155] width 24 height 6
type input "**********"
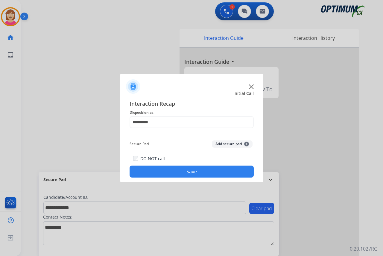
click at [246, 143] on span "+" at bounding box center [246, 144] width 5 height 5
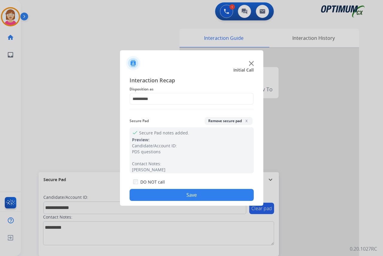
click at [170, 192] on button "Save" at bounding box center [192, 195] width 124 height 12
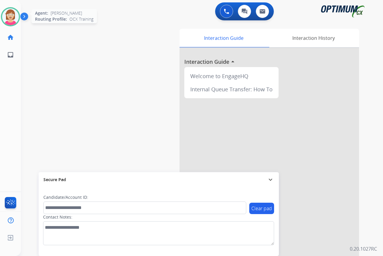
click at [12, 17] on img at bounding box center [10, 16] width 17 height 17
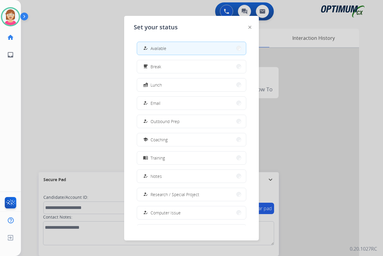
click at [169, 65] on button "free_breakfast Break" at bounding box center [191, 66] width 109 height 13
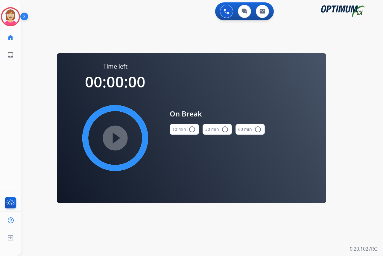
click at [193, 130] on mat-icon "radio_button_unchecked" at bounding box center [191, 129] width 7 height 7
click at [113, 137] on mat-icon "play_circle_filled" at bounding box center [115, 137] width 7 height 7
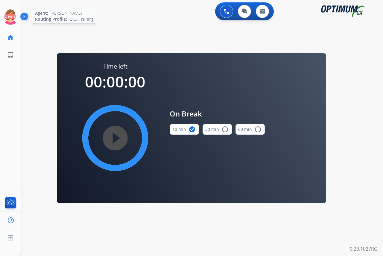
click at [12, 12] on icon at bounding box center [10, 16] width 19 height 19
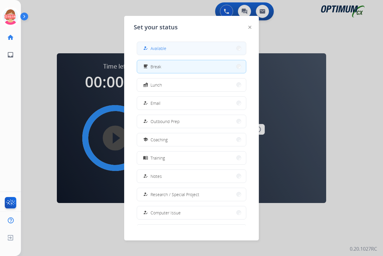
click at [151, 44] on button "how_to_reg Available" at bounding box center [191, 48] width 109 height 13
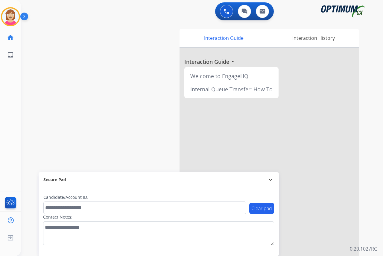
click at [11, 85] on div "[PERSON_NAME] Available Edit Avatar Agent: [PERSON_NAME] Profile: OCX Training …" at bounding box center [10, 128] width 21 height 256
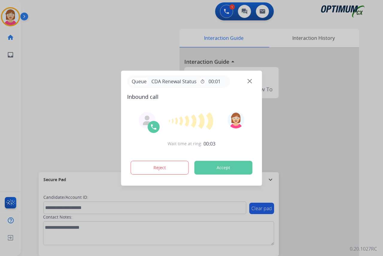
click at [15, 84] on div at bounding box center [191, 128] width 383 height 256
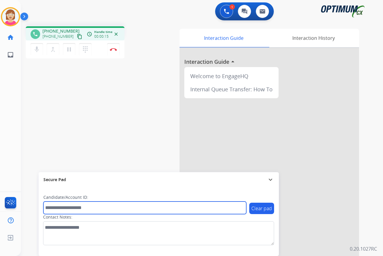
click at [52, 208] on input "text" at bounding box center [144, 207] width 203 height 13
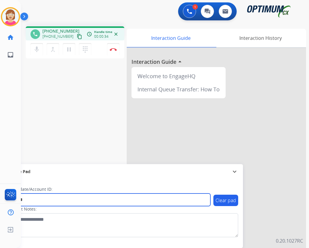
type input "*******"
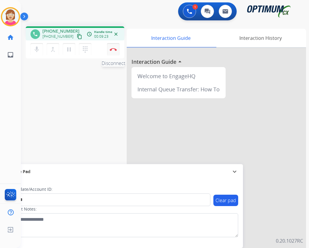
click at [115, 48] on img at bounding box center [113, 49] width 7 height 3
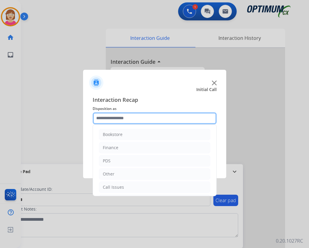
drag, startPoint x: 115, startPoint y: 48, endPoint x: 101, endPoint y: 116, distance: 68.7
click at [101, 116] on input "text" at bounding box center [155, 118] width 124 height 12
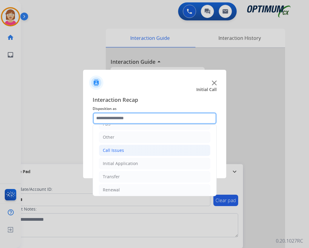
scroll to position [41, 0]
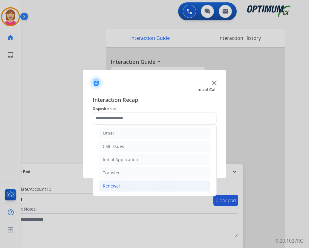
click at [111, 187] on div "Renewal" at bounding box center [111, 186] width 17 height 6
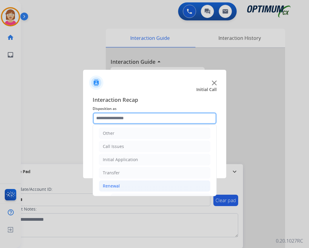
click at [107, 118] on input "text" at bounding box center [155, 118] width 124 height 12
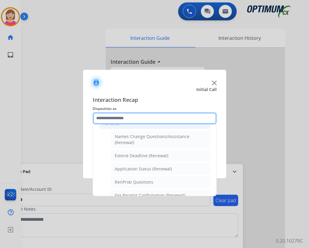
scroll to position [101, 0]
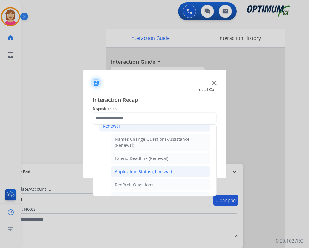
click at [137, 170] on div "Application Status (Renewal)" at bounding box center [143, 171] width 57 height 6
type input "**********"
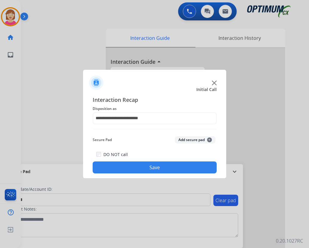
click at [209, 139] on span "+" at bounding box center [209, 139] width 5 height 5
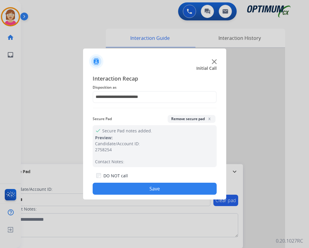
click at [124, 187] on button "Save" at bounding box center [155, 189] width 124 height 12
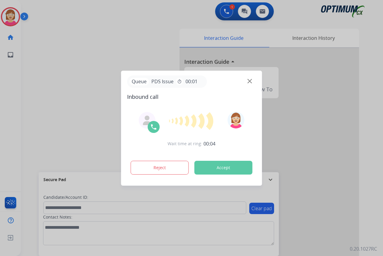
click at [20, 87] on div at bounding box center [191, 128] width 383 height 256
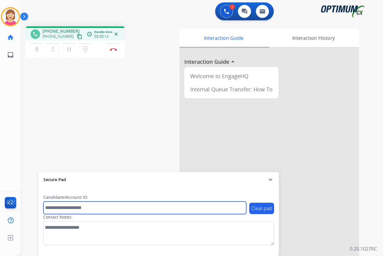
click at [50, 205] on input "text" at bounding box center [144, 207] width 203 height 13
type input "*********"
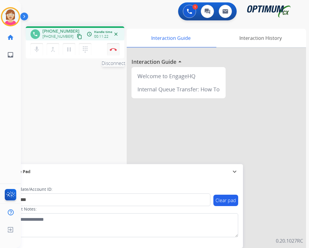
click at [113, 49] on img at bounding box center [113, 49] width 7 height 3
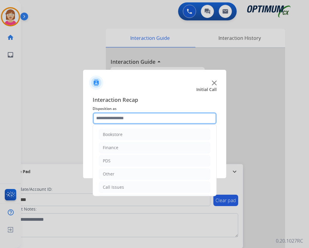
click at [108, 118] on input "text" at bounding box center [155, 118] width 124 height 12
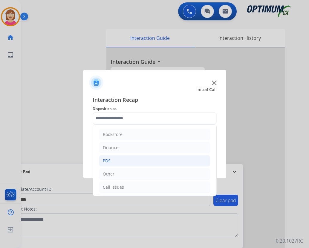
click at [110, 161] on div "PDS" at bounding box center [107, 161] width 8 height 6
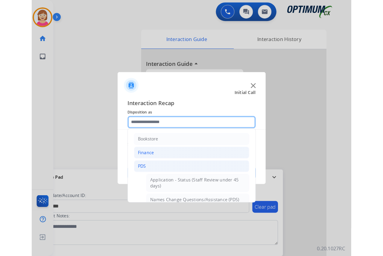
scroll to position [60, 0]
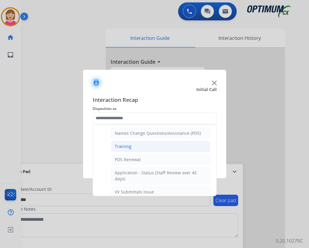
click at [124, 145] on div "Training" at bounding box center [123, 146] width 17 height 6
type input "********"
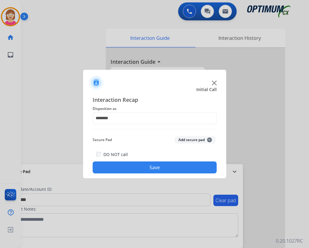
click at [209, 139] on span "+" at bounding box center [209, 139] width 5 height 5
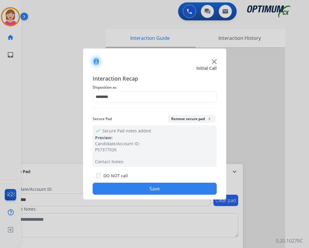
click at [126, 187] on button "Save" at bounding box center [155, 189] width 124 height 12
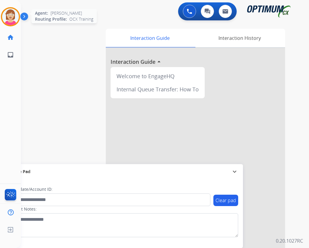
click at [10, 17] on img at bounding box center [10, 16] width 17 height 17
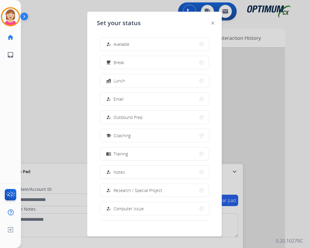
click at [72, 75] on div at bounding box center [154, 124] width 309 height 248
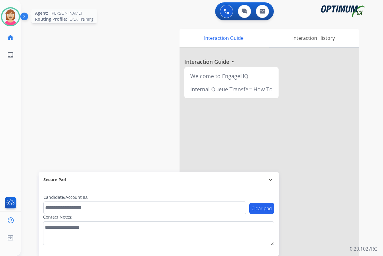
click at [11, 17] on img at bounding box center [10, 16] width 17 height 17
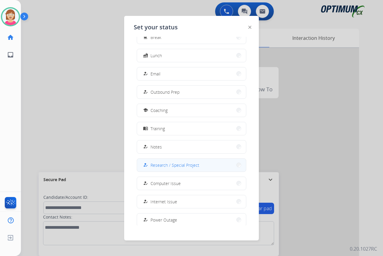
scroll to position [57, 0]
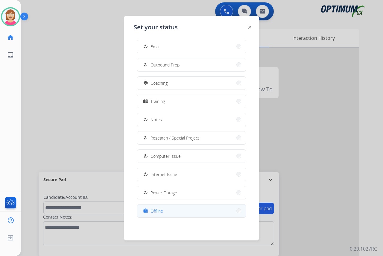
click at [162, 211] on span "Offline" at bounding box center [156, 211] width 13 height 6
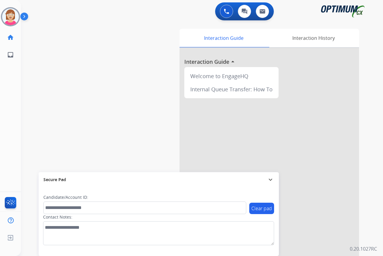
click at [99, 251] on div "Clear pad Candidate/Account ID: Contact Notes:" at bounding box center [159, 221] width 240 height 69
click at [43, 238] on span "Log out" at bounding box center [40, 239] width 14 height 6
